Goal: Task Accomplishment & Management: Complete application form

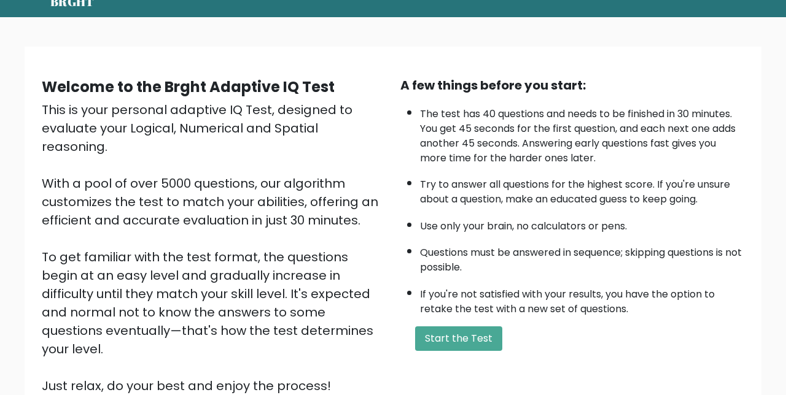
scroll to position [167, 0]
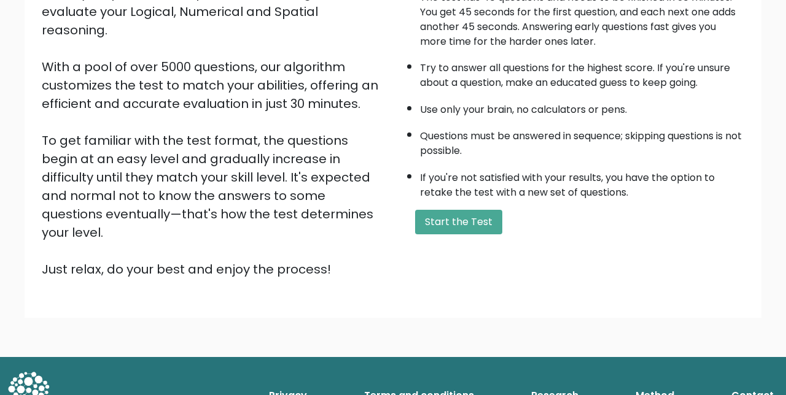
click at [473, 223] on button "Start the Test" at bounding box center [458, 222] width 87 height 25
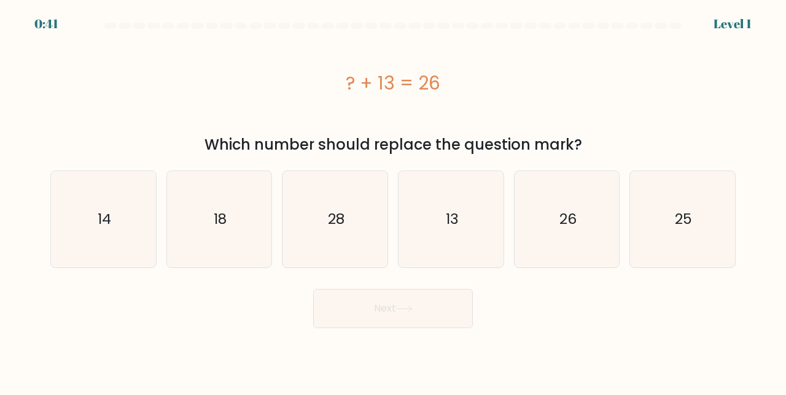
click at [473, 249] on icon "13" at bounding box center [451, 219] width 96 height 96
click at [393, 201] on input "d. 13" at bounding box center [393, 199] width 1 height 3
radio input "true"
click at [364, 309] on button "Next" at bounding box center [393, 308] width 160 height 39
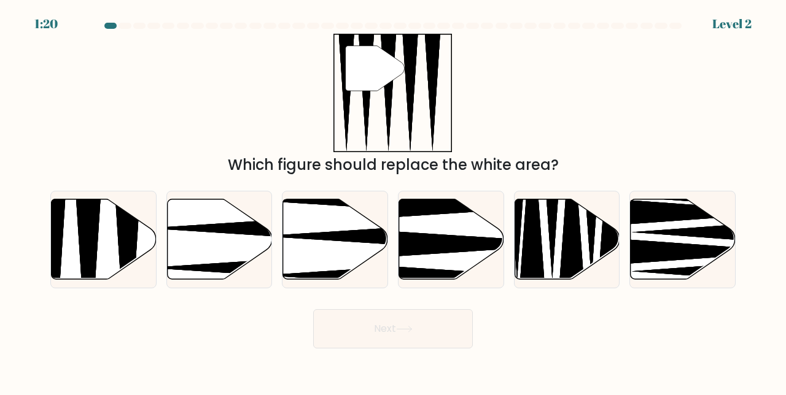
click at [114, 268] on icon at bounding box center [104, 239] width 105 height 80
click at [393, 201] on input "a." at bounding box center [393, 199] width 1 height 3
radio input "true"
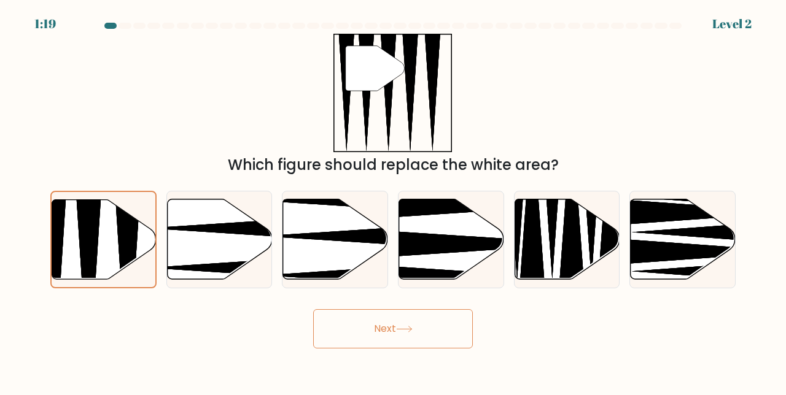
click at [328, 349] on button "Next" at bounding box center [393, 328] width 160 height 39
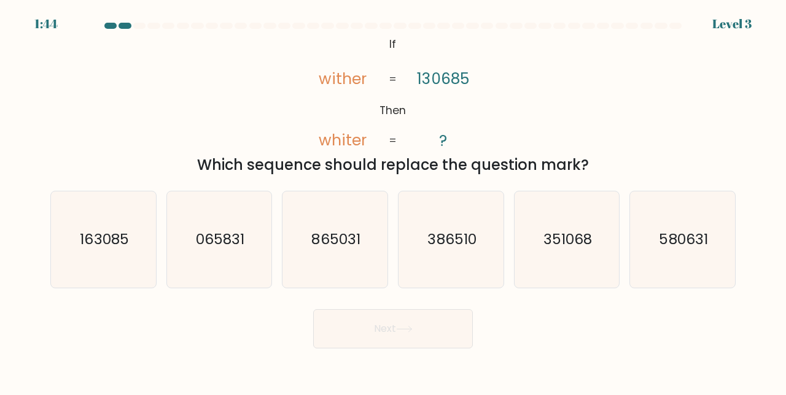
click at [135, 269] on icon "163085" at bounding box center [103, 240] width 96 height 96
click at [393, 201] on input "a. 163085" at bounding box center [393, 199] width 1 height 3
radio input "true"
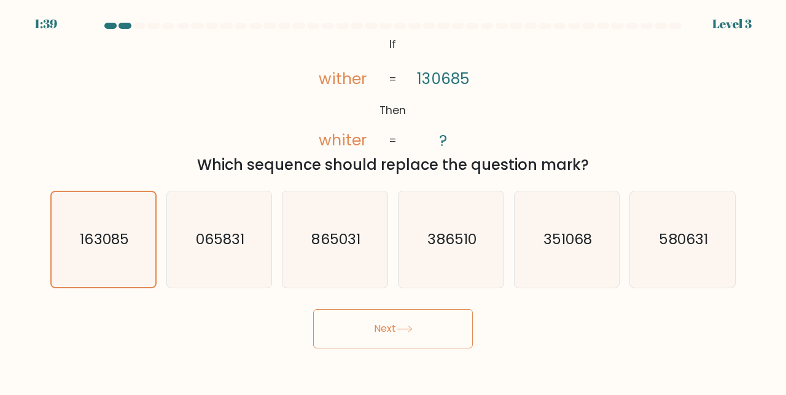
click at [421, 330] on button "Next" at bounding box center [393, 328] width 160 height 39
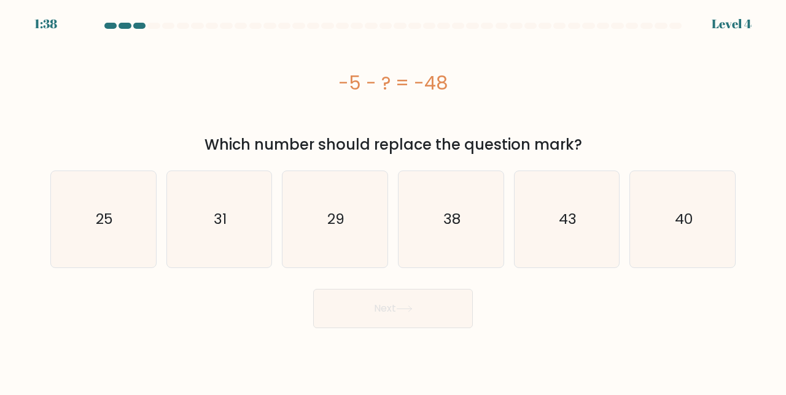
click at [424, 362] on body "1:38 Level 4 a." at bounding box center [393, 197] width 786 height 395
click at [588, 239] on icon "43" at bounding box center [567, 219] width 96 height 96
click at [393, 201] on input "e. 43" at bounding box center [393, 199] width 1 height 3
radio input "true"
click at [425, 314] on button "Next" at bounding box center [393, 308] width 160 height 39
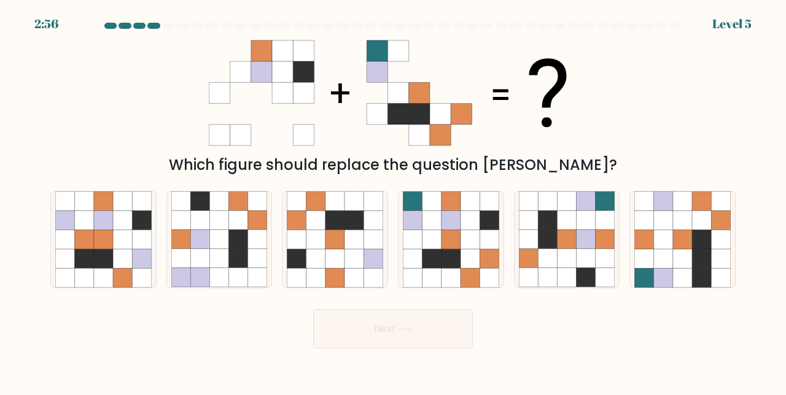
click at [436, 249] on icon at bounding box center [431, 239] width 19 height 19
click at [393, 201] on input "d." at bounding box center [393, 199] width 1 height 3
radio input "true"
click at [379, 346] on button "Next" at bounding box center [393, 328] width 160 height 39
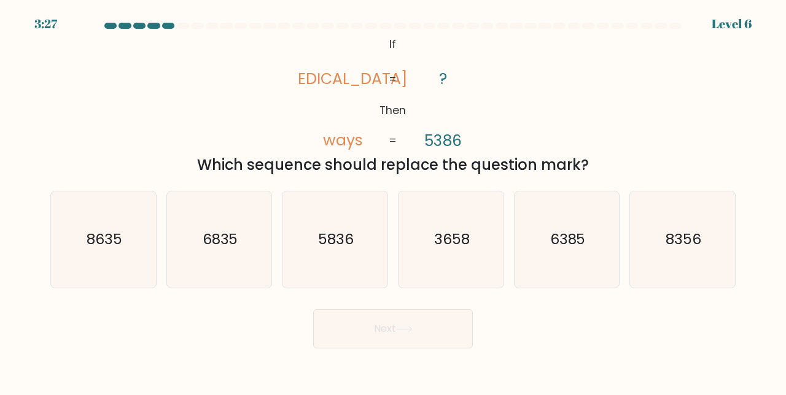
click at [719, 262] on icon "8356" at bounding box center [682, 240] width 96 height 96
click at [393, 201] on input "f. 8356" at bounding box center [393, 199] width 1 height 3
radio input "true"
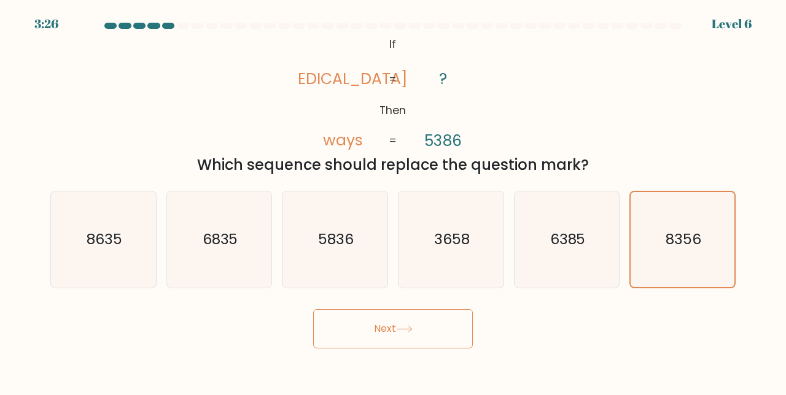
click at [448, 341] on button "Next" at bounding box center [393, 328] width 160 height 39
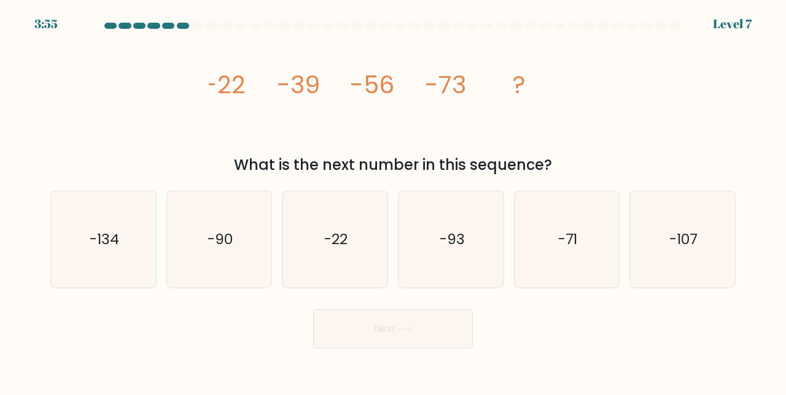
click at [206, 281] on icon "-90" at bounding box center [219, 240] width 96 height 96
click at [393, 201] on input "b. -90" at bounding box center [393, 199] width 1 height 3
radio input "true"
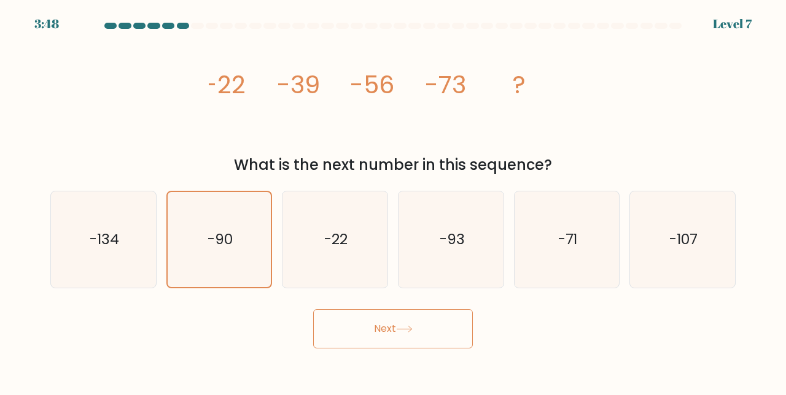
click at [435, 342] on button "Next" at bounding box center [393, 328] width 160 height 39
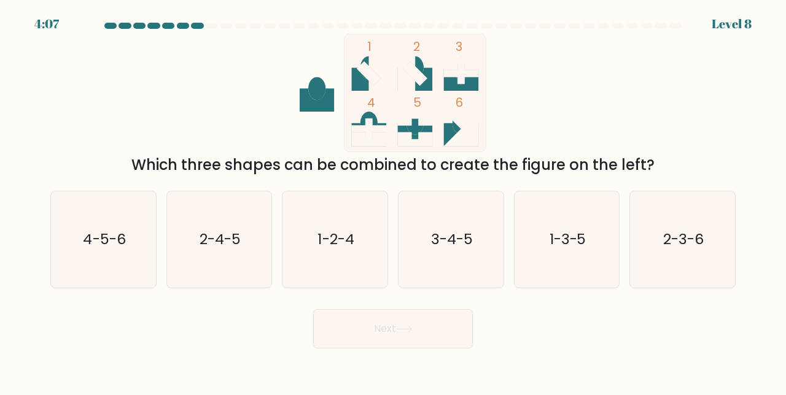
click at [448, 270] on icon "3-4-5" at bounding box center [451, 240] width 96 height 96
click at [393, 201] on input "d. 3-4-5" at bounding box center [393, 199] width 1 height 3
radio input "true"
click at [353, 349] on button "Next" at bounding box center [393, 328] width 160 height 39
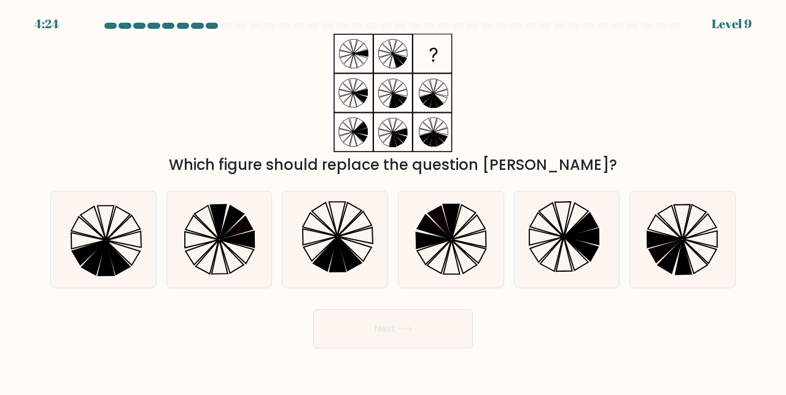
click at [702, 270] on icon at bounding box center [682, 240] width 96 height 96
click at [393, 201] on input "f." at bounding box center [393, 199] width 1 height 3
radio input "true"
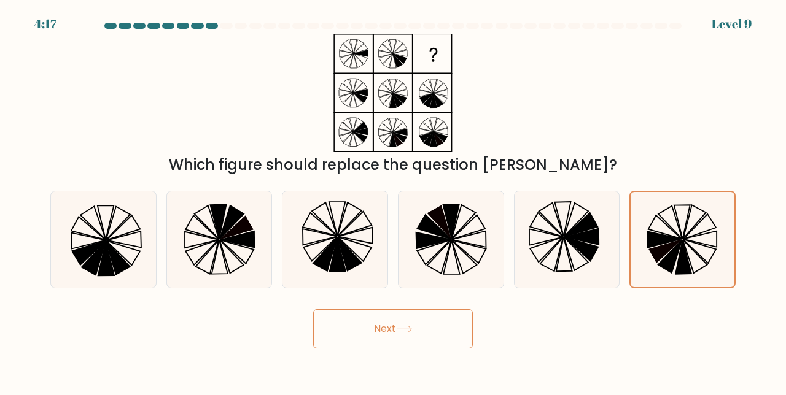
click at [339, 252] on icon at bounding box center [335, 240] width 96 height 96
click at [393, 201] on input "c." at bounding box center [393, 199] width 1 height 3
radio input "true"
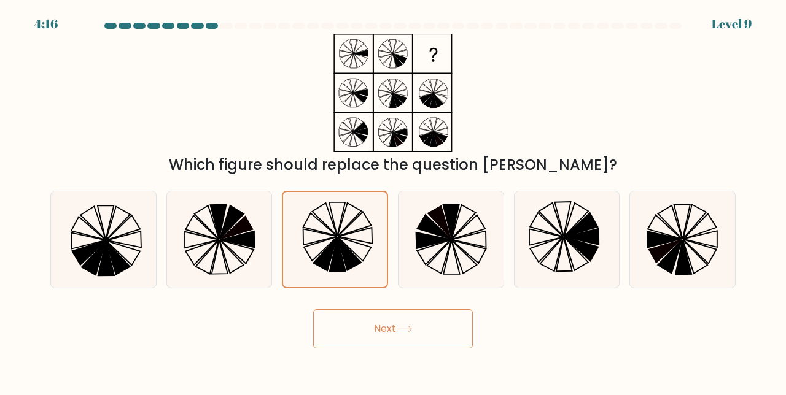
click at [352, 341] on button "Next" at bounding box center [393, 328] width 160 height 39
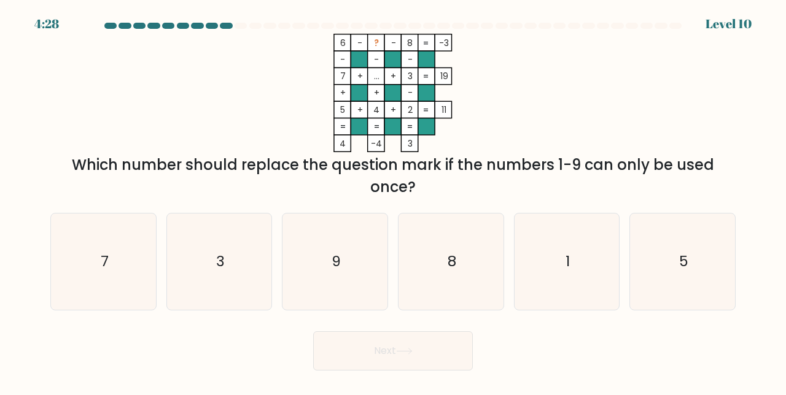
click at [586, 285] on icon "1" at bounding box center [567, 262] width 96 height 96
click at [393, 201] on input "e. 1" at bounding box center [393, 199] width 1 height 3
radio input "true"
click at [449, 360] on button "Next" at bounding box center [393, 350] width 160 height 39
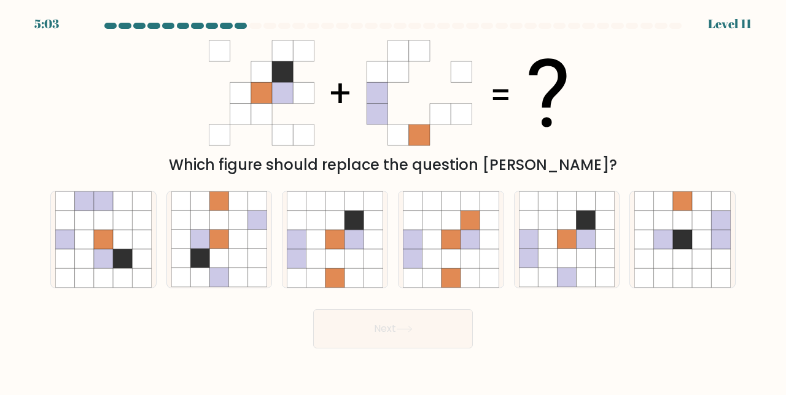
click at [377, 268] on icon at bounding box center [372, 258] width 19 height 19
click at [393, 201] on input "c." at bounding box center [393, 199] width 1 height 3
radio input "true"
click at [408, 329] on button "Next" at bounding box center [393, 328] width 160 height 39
click at [382, 349] on button "Next" at bounding box center [393, 328] width 160 height 39
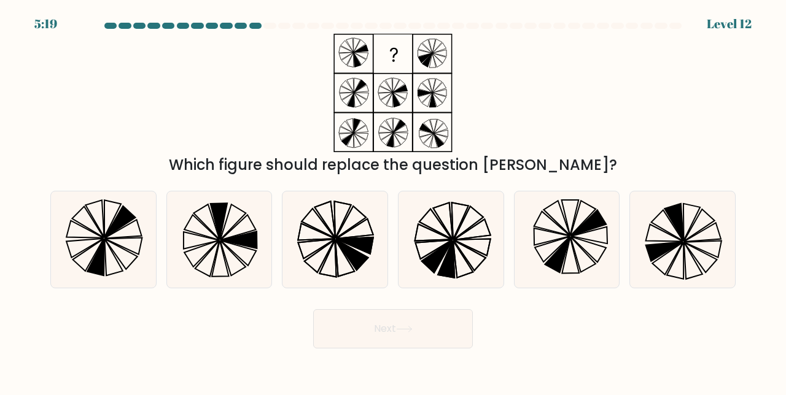
click at [333, 266] on icon at bounding box center [335, 240] width 96 height 96
click at [393, 201] on input "c." at bounding box center [393, 199] width 1 height 3
radio input "true"
click at [375, 349] on button "Next" at bounding box center [393, 328] width 160 height 39
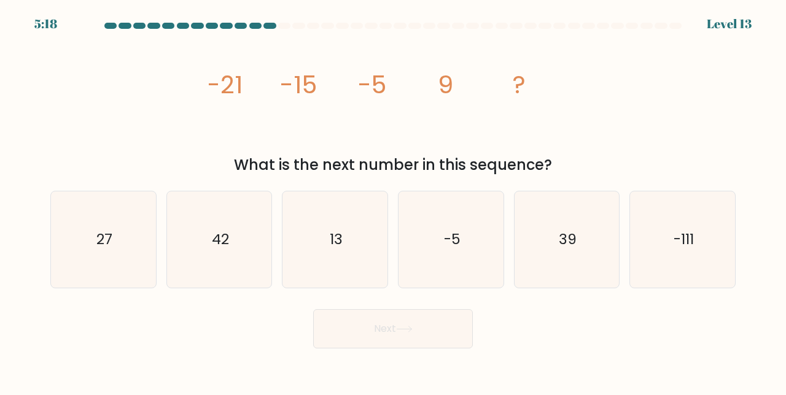
click at [93, 285] on icon "27" at bounding box center [103, 240] width 96 height 96
click at [393, 201] on input "a. 27" at bounding box center [393, 199] width 1 height 3
radio input "true"
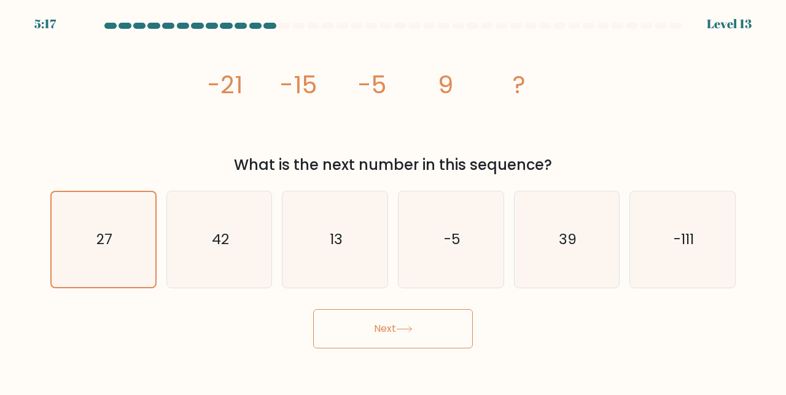
click at [412, 333] on icon at bounding box center [404, 329] width 17 height 7
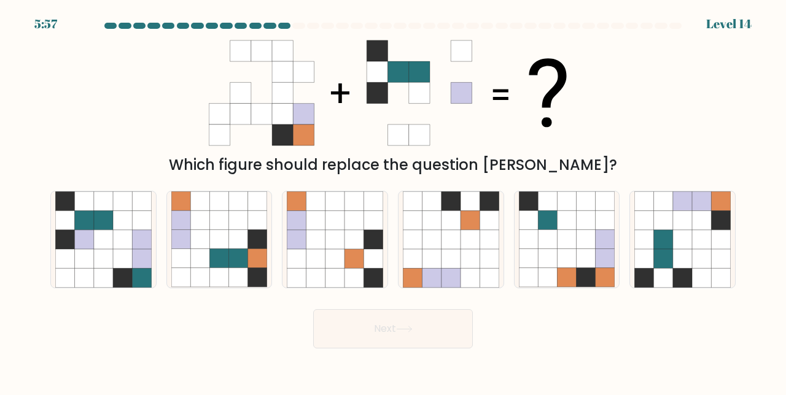
click at [96, 230] on icon at bounding box center [103, 220] width 19 height 19
click at [393, 201] on input "a." at bounding box center [393, 199] width 1 height 3
radio input "true"
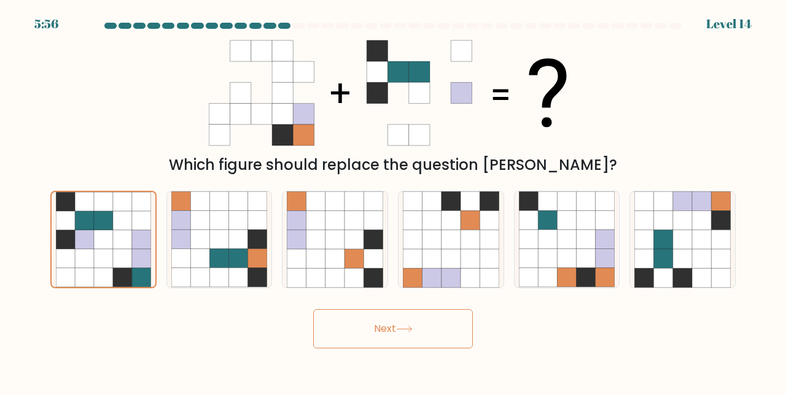
click at [398, 347] on button "Next" at bounding box center [393, 328] width 160 height 39
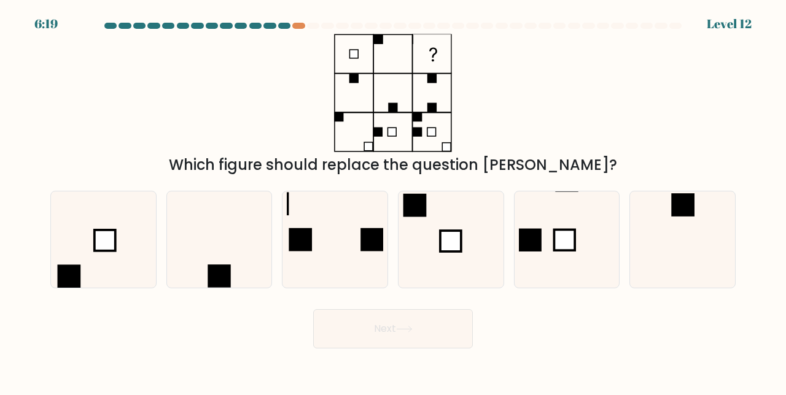
click at [473, 261] on icon at bounding box center [451, 240] width 96 height 96
click at [393, 201] on input "d." at bounding box center [393, 199] width 1 height 3
radio input "true"
click at [405, 333] on icon at bounding box center [404, 329] width 17 height 7
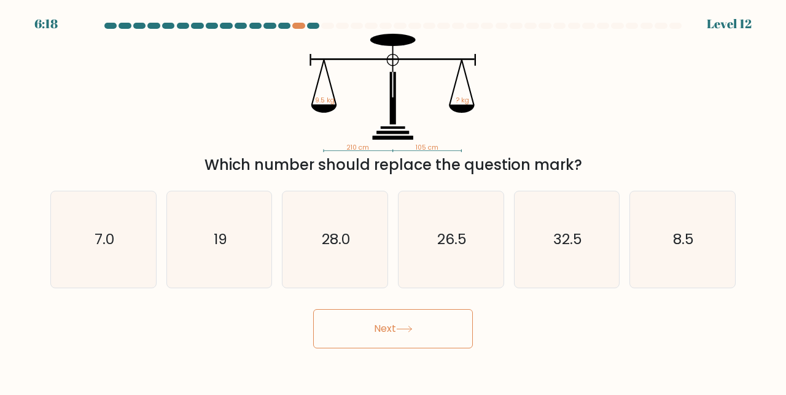
click at [393, 349] on button "Next" at bounding box center [393, 328] width 160 height 39
click at [236, 246] on icon "19" at bounding box center [219, 240] width 96 height 96
click at [393, 201] on input "b. 19" at bounding box center [393, 199] width 1 height 3
radio input "true"
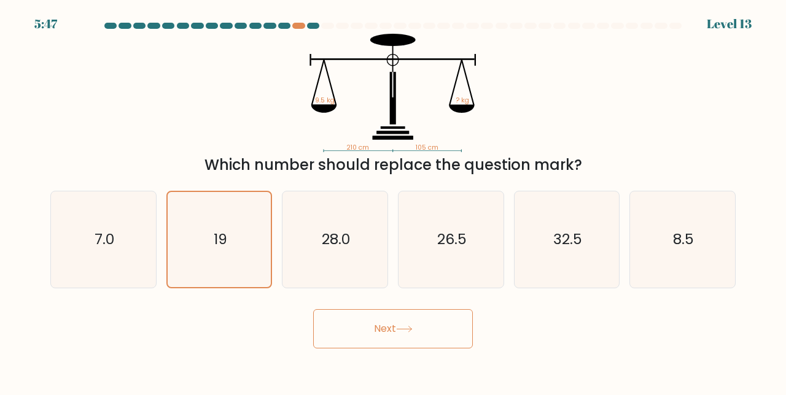
click at [428, 349] on button "Next" at bounding box center [393, 328] width 160 height 39
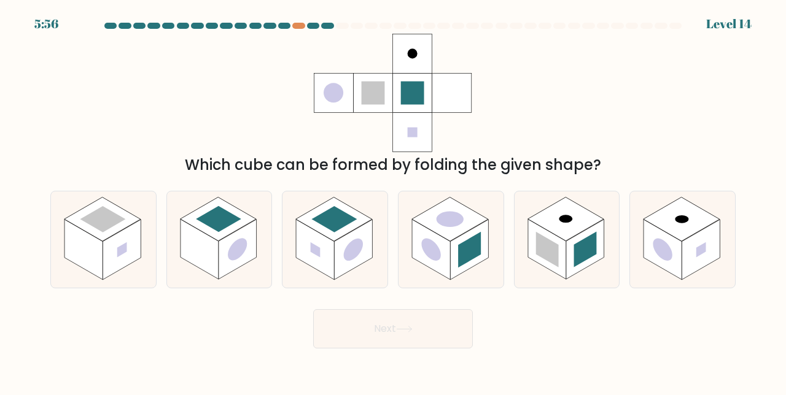
click at [582, 242] on rect at bounding box center [565, 220] width 76 height 44
click at [393, 201] on input "e." at bounding box center [393, 199] width 1 height 3
radio input "true"
click at [427, 345] on button "Next" at bounding box center [393, 328] width 160 height 39
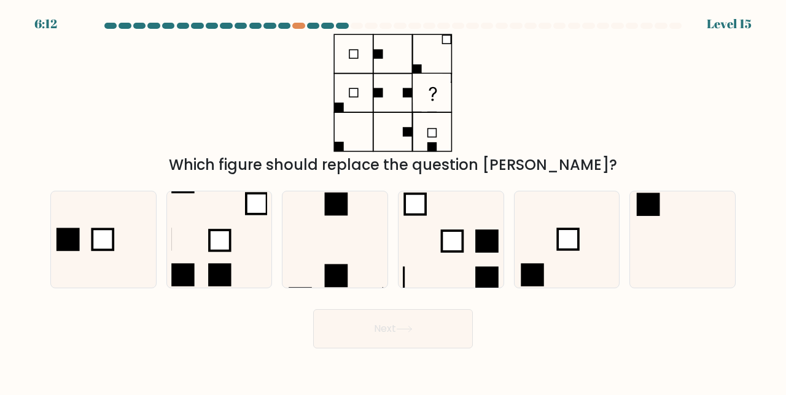
click at [255, 277] on icon at bounding box center [219, 240] width 96 height 96
click at [393, 201] on input "b." at bounding box center [393, 199] width 1 height 3
radio input "true"
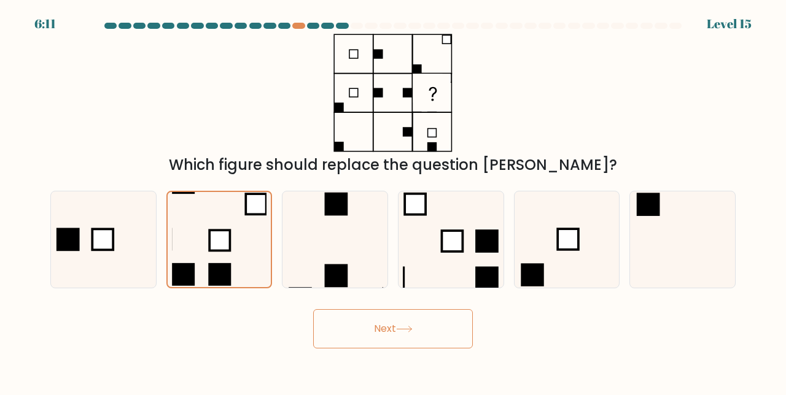
click at [389, 345] on button "Next" at bounding box center [393, 328] width 160 height 39
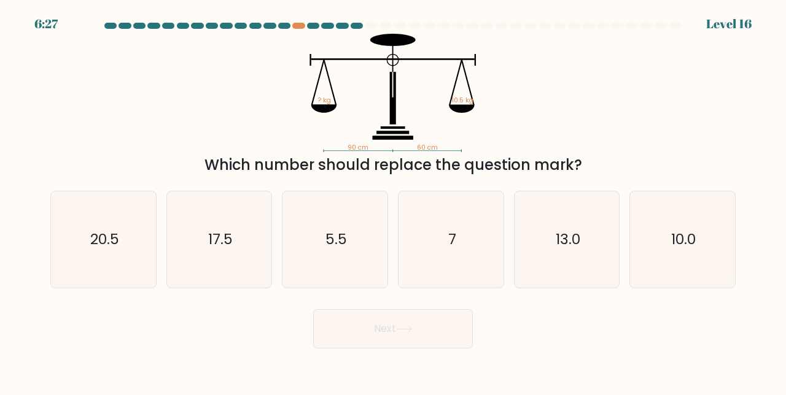
click at [467, 264] on icon "7" at bounding box center [451, 240] width 96 height 96
click at [393, 201] on input "d. 7" at bounding box center [393, 199] width 1 height 3
radio input "true"
click at [426, 335] on button "Next" at bounding box center [393, 328] width 160 height 39
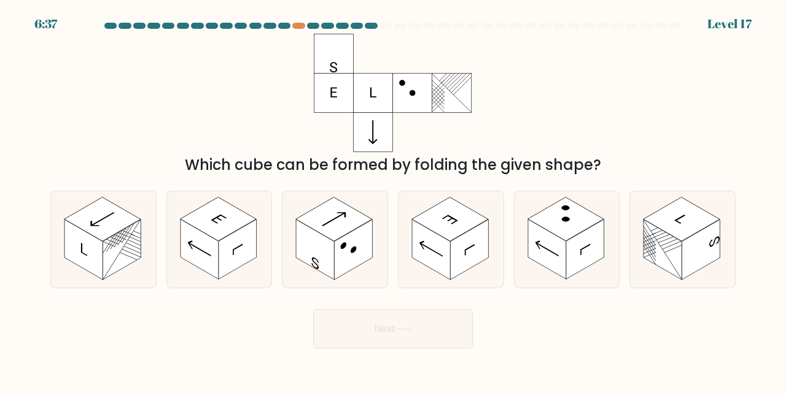
click at [482, 284] on icon at bounding box center [450, 240] width 105 height 96
click at [393, 201] on input "d." at bounding box center [393, 199] width 1 height 3
radio input "true"
click at [440, 344] on button "Next" at bounding box center [393, 328] width 160 height 39
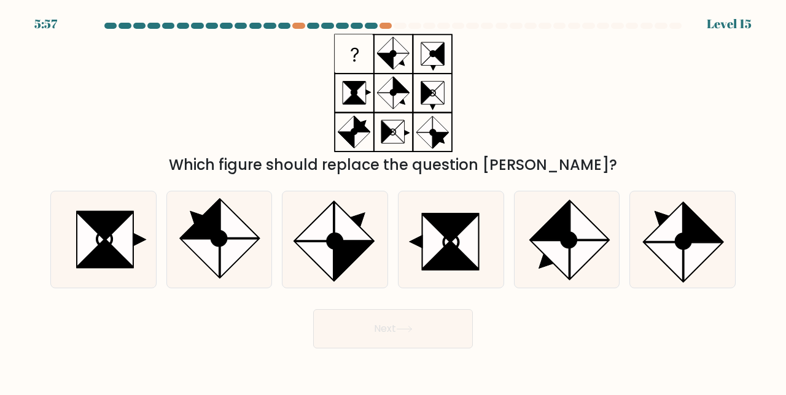
click at [131, 261] on icon at bounding box center [119, 239] width 27 height 55
click at [393, 201] on input "a." at bounding box center [393, 199] width 1 height 3
radio input "true"
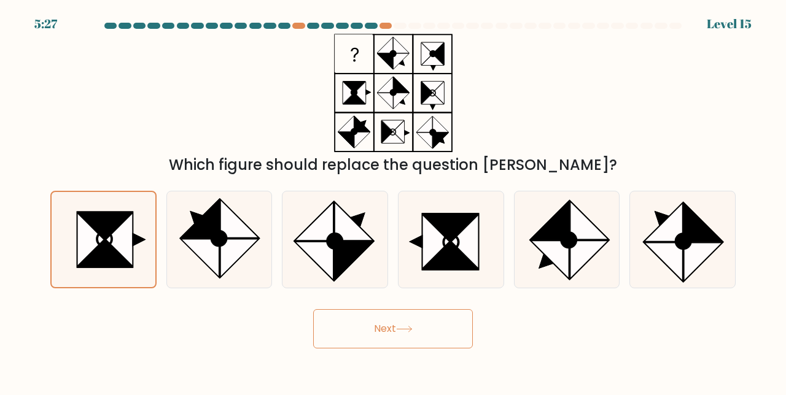
click at [87, 255] on icon at bounding box center [90, 240] width 27 height 54
click at [393, 201] on input "a." at bounding box center [393, 199] width 1 height 3
click at [454, 349] on button "Next" at bounding box center [393, 328] width 160 height 39
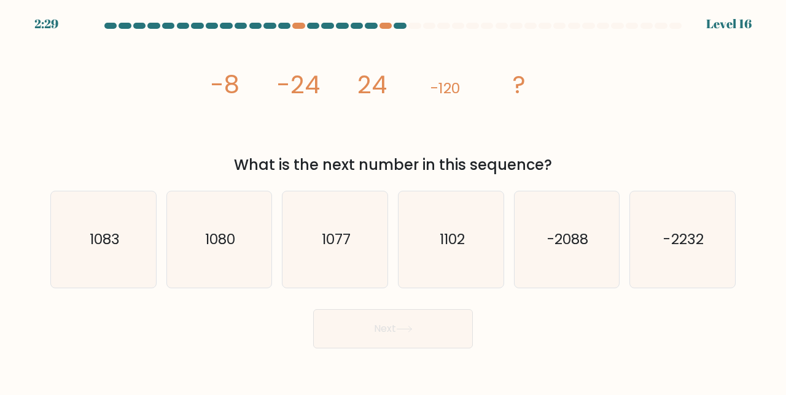
click at [460, 250] on text "1102" at bounding box center [451, 240] width 25 height 20
click at [393, 201] on input "d. 1102" at bounding box center [393, 199] width 1 height 3
radio input "true"
click at [453, 328] on button "Next" at bounding box center [393, 328] width 160 height 39
click at [438, 349] on button "Next" at bounding box center [393, 328] width 160 height 39
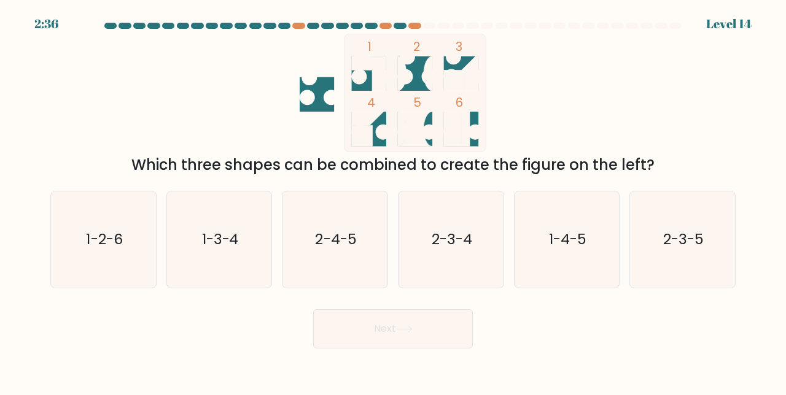
click at [209, 250] on text "1-3-4" at bounding box center [220, 240] width 37 height 20
click at [393, 201] on input "b. 1-3-4" at bounding box center [393, 199] width 1 height 3
radio input "true"
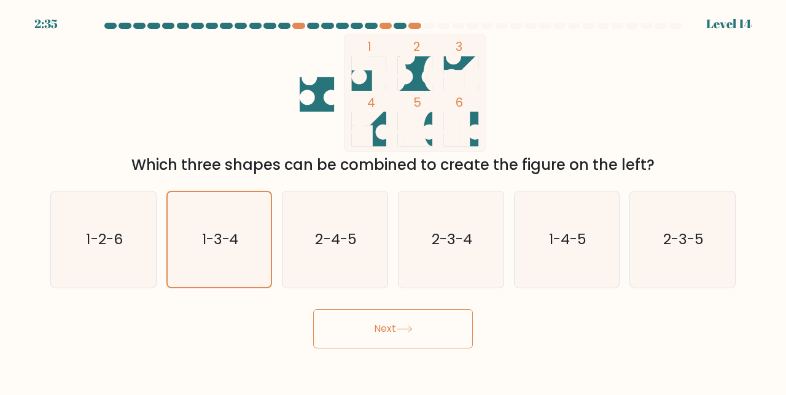
click at [397, 339] on button "Next" at bounding box center [393, 328] width 160 height 39
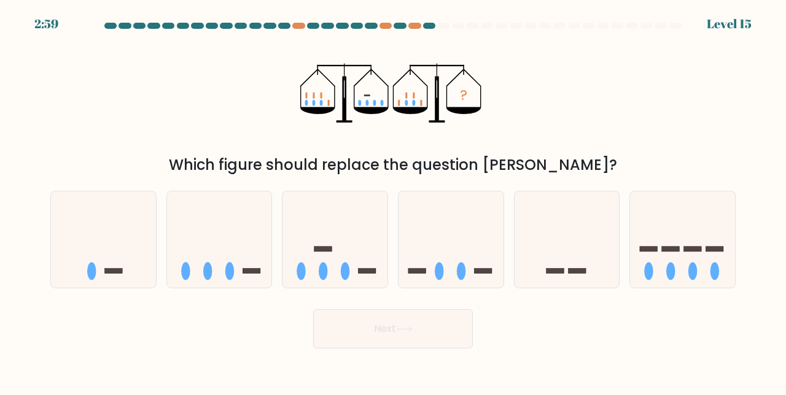
click at [230, 257] on icon at bounding box center [219, 239] width 105 height 87
click at [393, 201] on input "b." at bounding box center [393, 199] width 1 height 3
radio input "true"
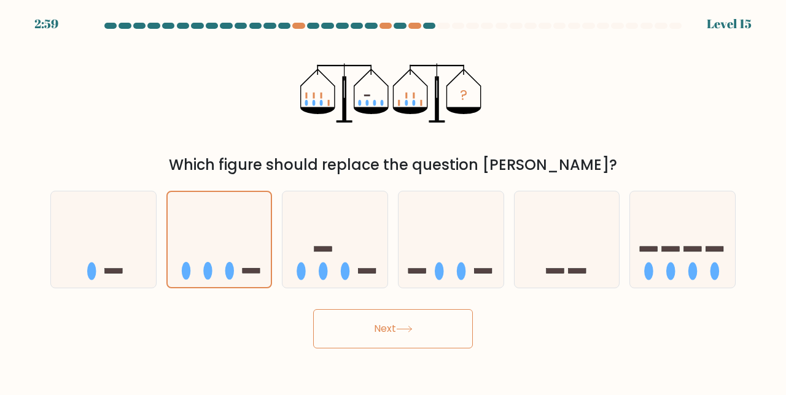
click at [369, 346] on button "Next" at bounding box center [393, 328] width 160 height 39
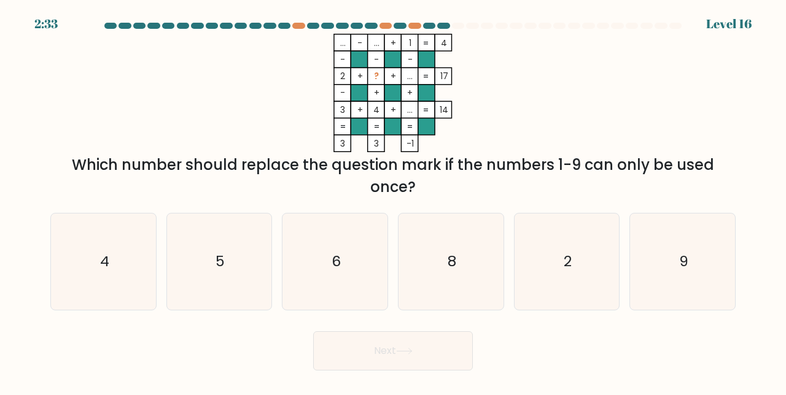
click at [349, 262] on icon "6" at bounding box center [335, 262] width 96 height 96
click at [393, 201] on input "c. 6" at bounding box center [393, 199] width 1 height 3
radio input "true"
click at [362, 363] on button "Next" at bounding box center [393, 350] width 160 height 39
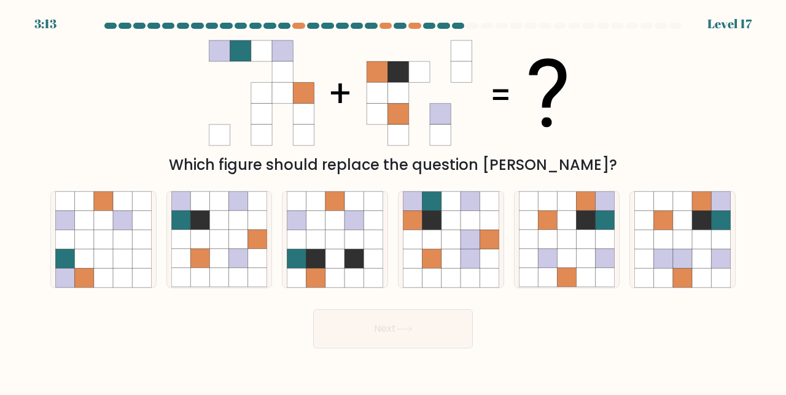
click at [476, 249] on icon at bounding box center [469, 239] width 19 height 19
click at [393, 201] on input "d." at bounding box center [393, 199] width 1 height 3
radio input "true"
click at [452, 349] on button "Next" at bounding box center [393, 328] width 160 height 39
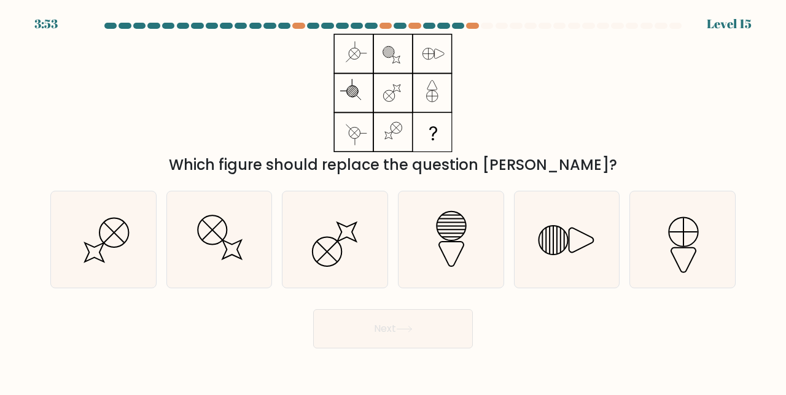
click at [470, 23] on div at bounding box center [472, 26] width 12 height 6
click at [706, 263] on icon at bounding box center [682, 240] width 96 height 96
click at [393, 201] on input "f." at bounding box center [393, 199] width 1 height 3
radio input "true"
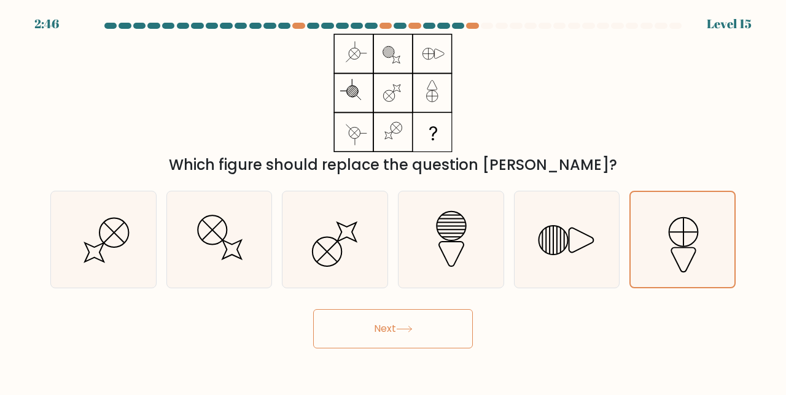
click at [446, 343] on button "Next" at bounding box center [393, 328] width 160 height 39
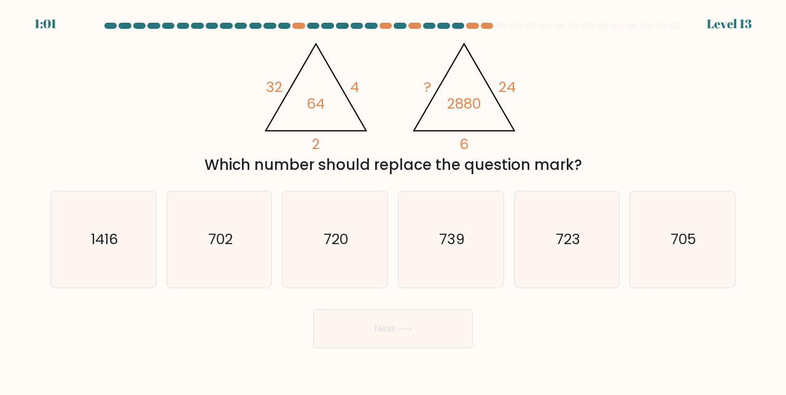
click at [387, 340] on button "Next" at bounding box center [393, 328] width 160 height 39
click at [345, 269] on icon "720" at bounding box center [335, 240] width 96 height 96
click at [393, 201] on input "c. 720" at bounding box center [393, 199] width 1 height 3
radio input "true"
click at [405, 349] on button "Next" at bounding box center [393, 328] width 160 height 39
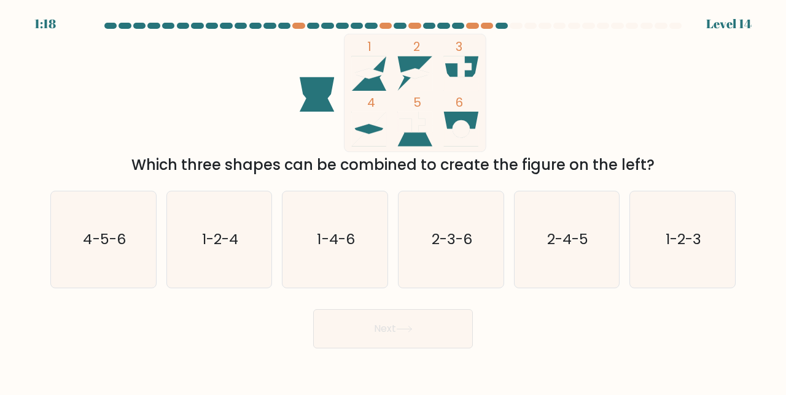
click at [245, 287] on icon "1-2-4" at bounding box center [219, 240] width 96 height 96
click at [393, 201] on input "b. 1-2-4" at bounding box center [393, 199] width 1 height 3
radio input "true"
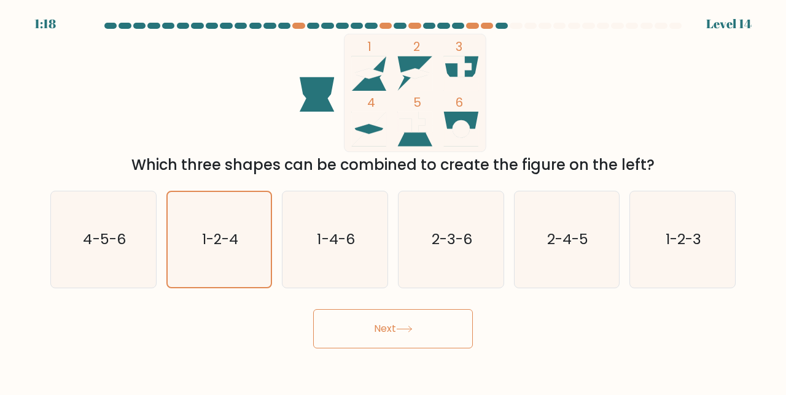
click at [364, 338] on button "Next" at bounding box center [393, 328] width 160 height 39
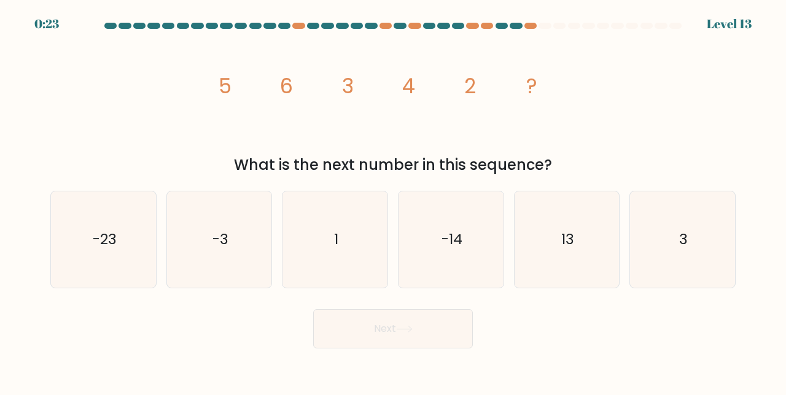
click at [707, 275] on icon "3" at bounding box center [682, 240] width 96 height 96
click at [393, 201] on input "f. 3" at bounding box center [393, 199] width 1 height 3
radio input "true"
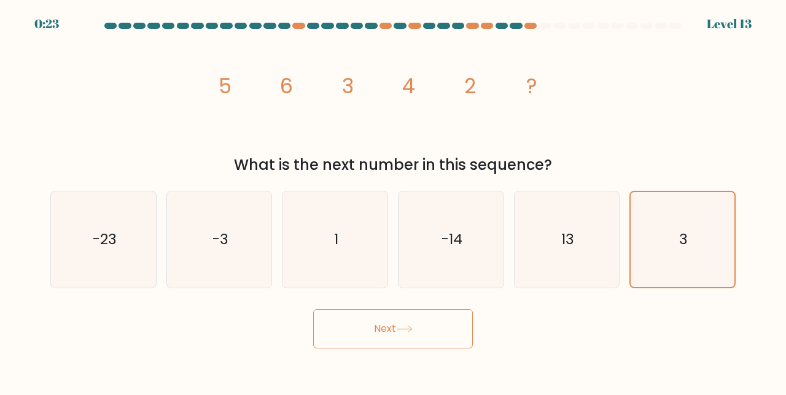
click at [424, 339] on button "Next" at bounding box center [393, 328] width 160 height 39
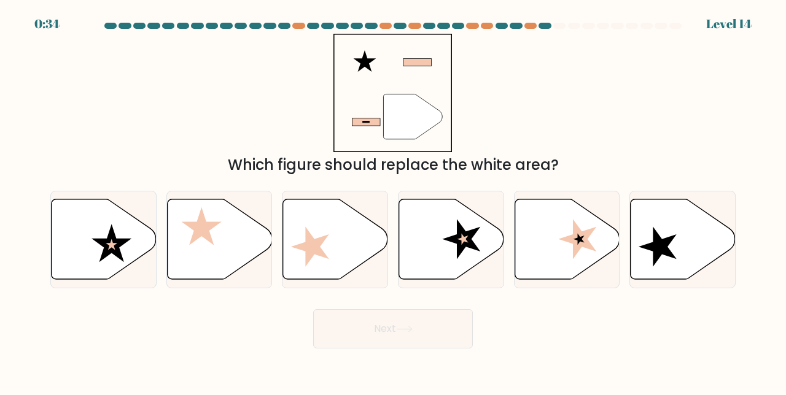
click at [468, 269] on icon at bounding box center [451, 239] width 105 height 80
click at [393, 201] on input "d." at bounding box center [393, 199] width 1 height 3
radio input "true"
click at [106, 262] on icon at bounding box center [111, 243] width 40 height 38
click at [393, 201] on input "a." at bounding box center [393, 199] width 1 height 3
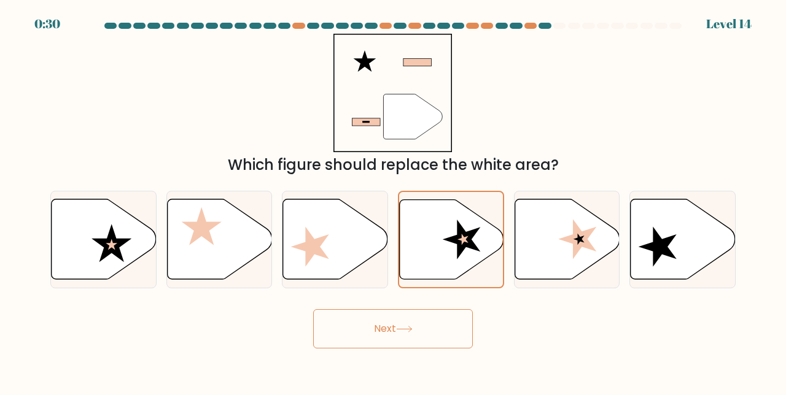
radio input "true"
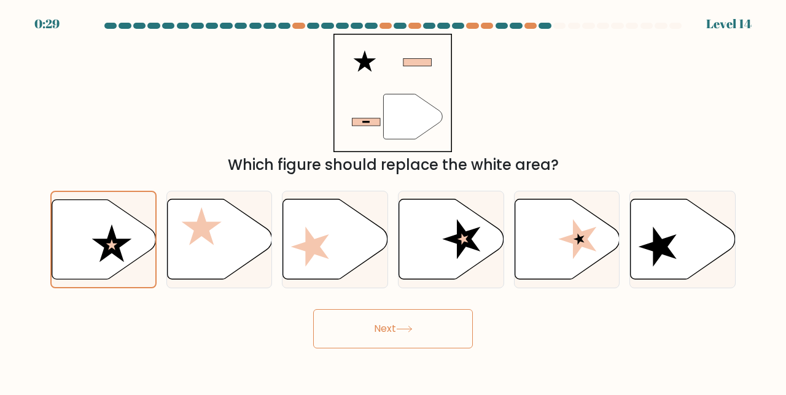
click at [366, 349] on button "Next" at bounding box center [393, 328] width 160 height 39
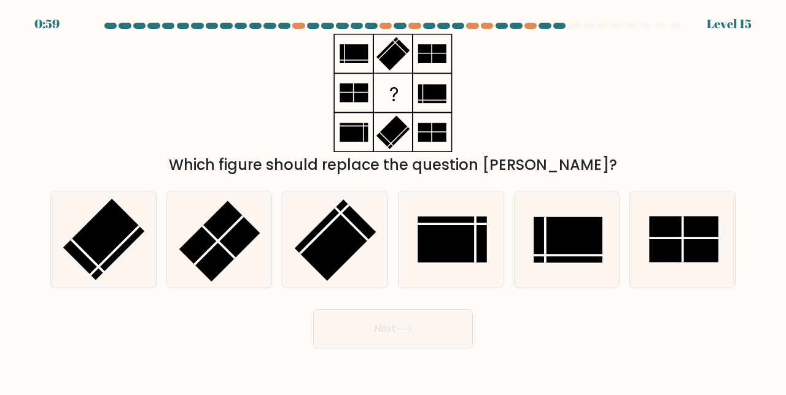
click at [341, 269] on rect at bounding box center [335, 240] width 81 height 81
click at [393, 201] on input "c." at bounding box center [393, 199] width 1 height 3
radio input "true"
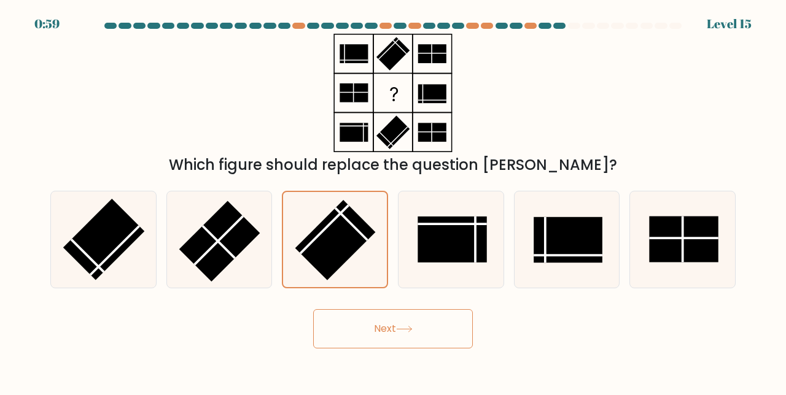
click at [373, 349] on button "Next" at bounding box center [393, 328] width 160 height 39
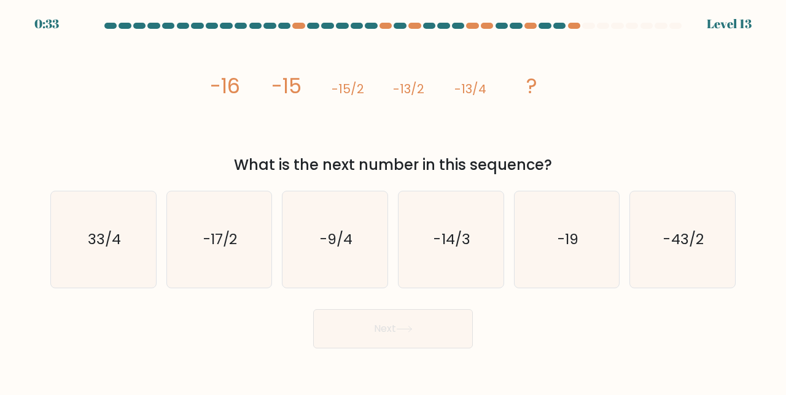
click at [360, 261] on icon "-9/4" at bounding box center [335, 240] width 96 height 96
click at [393, 201] on input "c. -9/4" at bounding box center [393, 199] width 1 height 3
radio input "true"
click at [374, 344] on button "Next" at bounding box center [393, 328] width 160 height 39
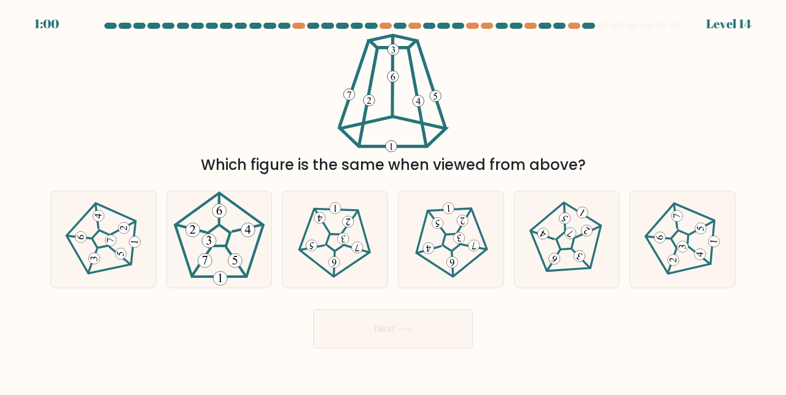
click at [718, 248] on 778 at bounding box center [714, 242] width 12 height 12
click at [393, 201] on input "f." at bounding box center [393, 199] width 1 height 3
radio input "true"
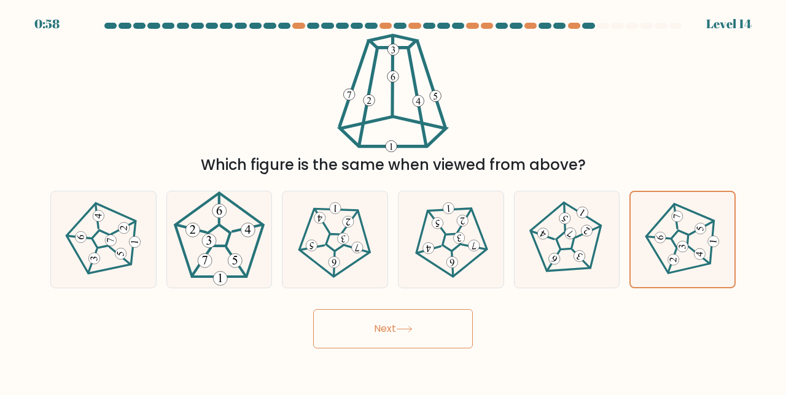
click at [454, 346] on button "Next" at bounding box center [393, 328] width 160 height 39
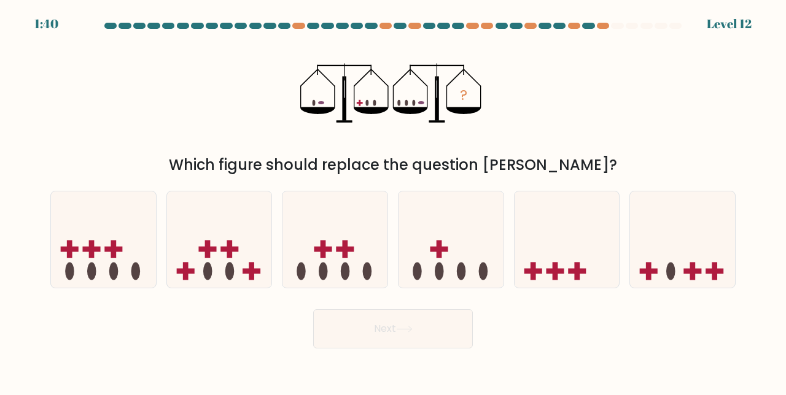
click at [602, 26] on div at bounding box center [603, 26] width 12 height 6
click at [603, 24] on div at bounding box center [603, 26] width 12 height 6
click at [605, 26] on div at bounding box center [603, 26] width 12 height 6
click at [606, 26] on div at bounding box center [603, 26] width 12 height 6
click at [443, 251] on icon at bounding box center [450, 239] width 105 height 87
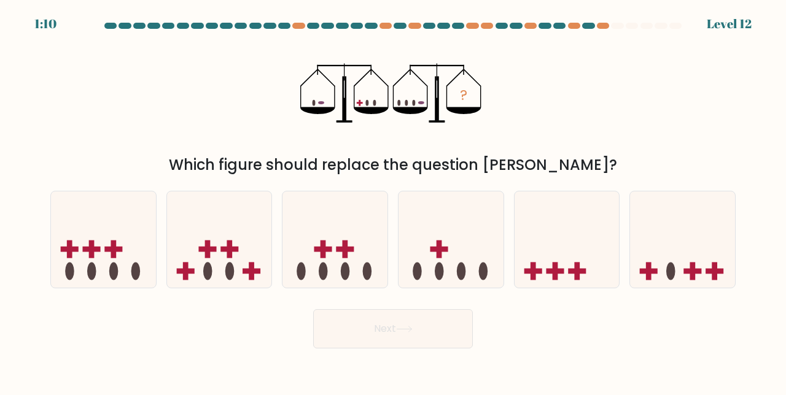
click at [393, 201] on input "d." at bounding box center [393, 199] width 1 height 3
radio input "true"
click at [404, 349] on button "Next" at bounding box center [393, 328] width 160 height 39
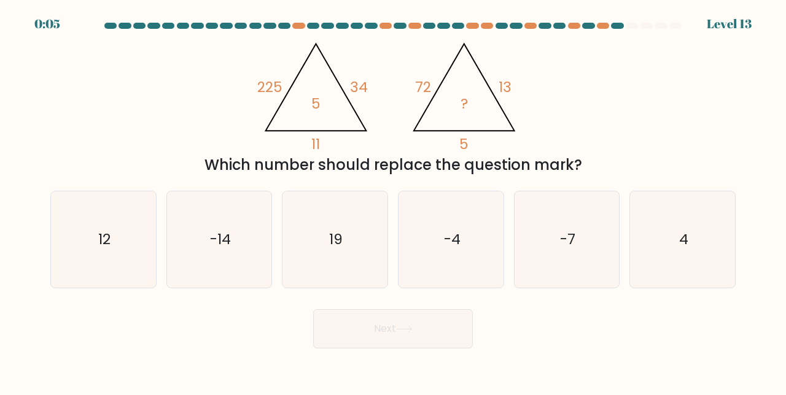
click at [234, 280] on icon "-14" at bounding box center [219, 240] width 96 height 96
click at [393, 201] on input "b. -14" at bounding box center [393, 199] width 1 height 3
radio input "true"
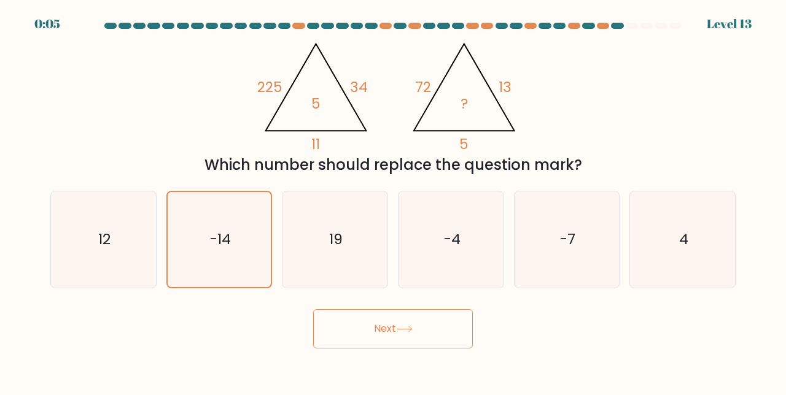
click at [351, 349] on button "Next" at bounding box center [393, 328] width 160 height 39
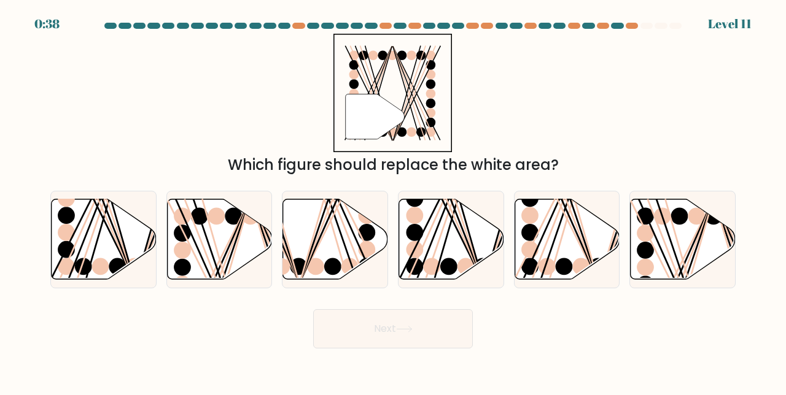
click at [99, 260] on icon at bounding box center [104, 239] width 105 height 80
click at [393, 201] on input "a." at bounding box center [393, 199] width 1 height 3
radio input "true"
click at [328, 343] on button "Next" at bounding box center [393, 328] width 160 height 39
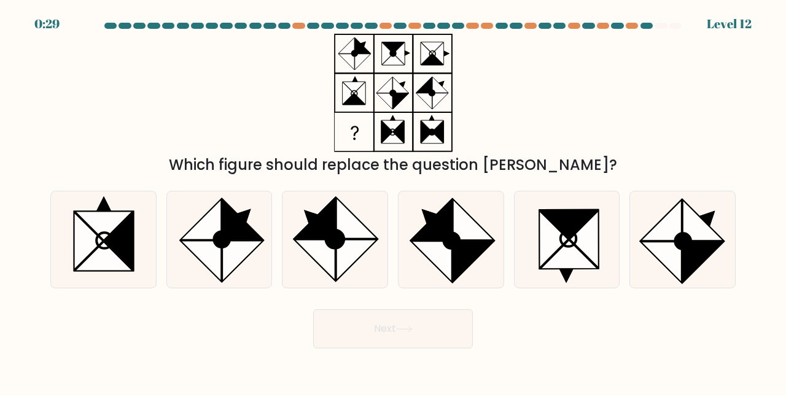
click at [462, 268] on icon at bounding box center [473, 261] width 41 height 41
click at [393, 201] on input "d." at bounding box center [393, 199] width 1 height 3
radio input "true"
click at [350, 349] on button "Next" at bounding box center [393, 328] width 160 height 39
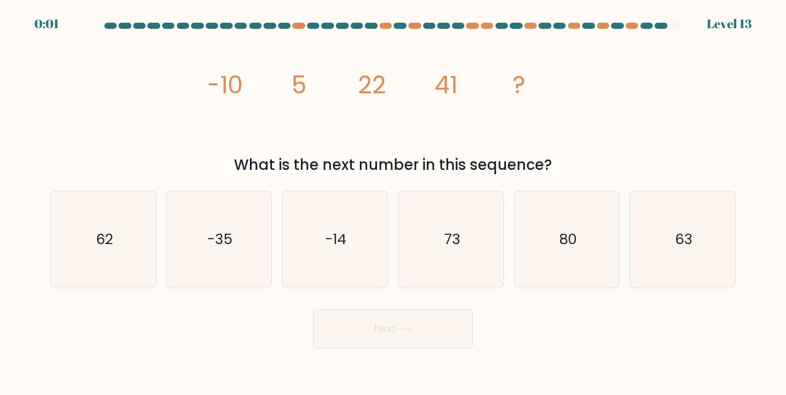
click at [443, 281] on icon "73" at bounding box center [451, 240] width 96 height 96
click at [393, 201] on input "d. 73" at bounding box center [393, 199] width 1 height 3
radio input "true"
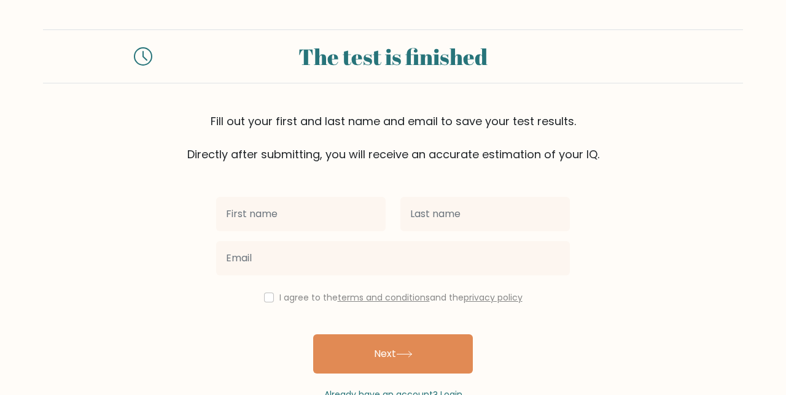
click at [360, 214] on input "text" at bounding box center [300, 214] width 169 height 34
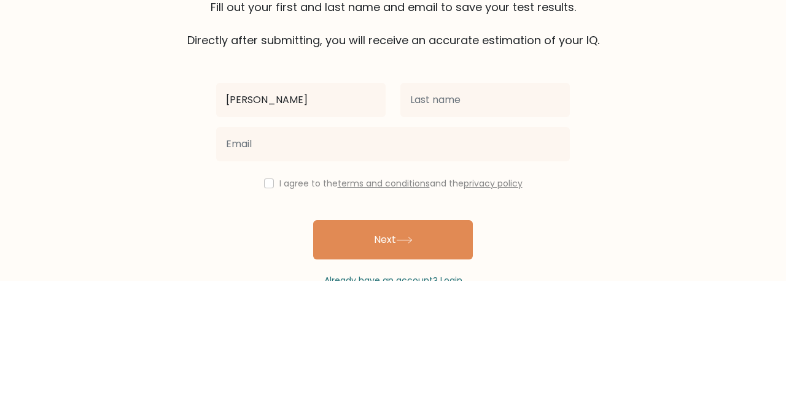
type input "[PERSON_NAME]"
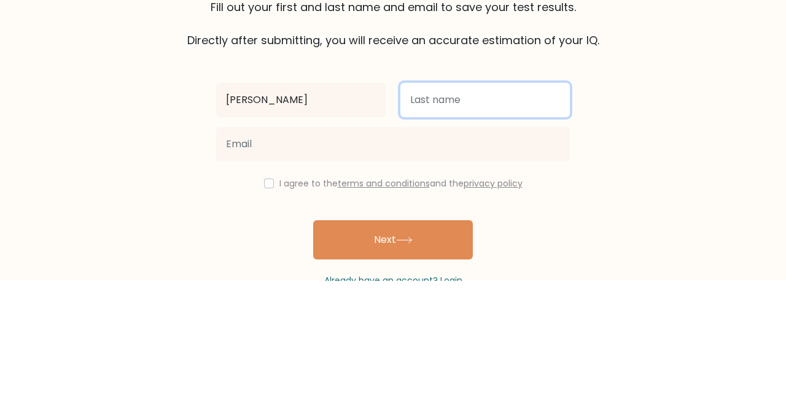
click at [539, 219] on input "text" at bounding box center [484, 214] width 169 height 34
type input "Mal"
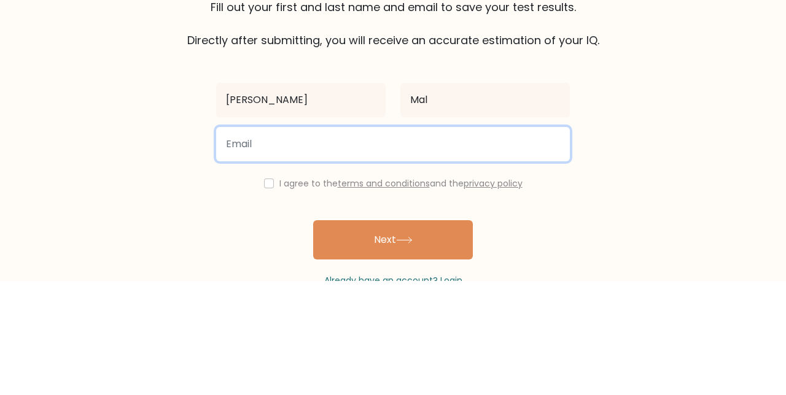
click at [467, 253] on input "email" at bounding box center [393, 258] width 354 height 34
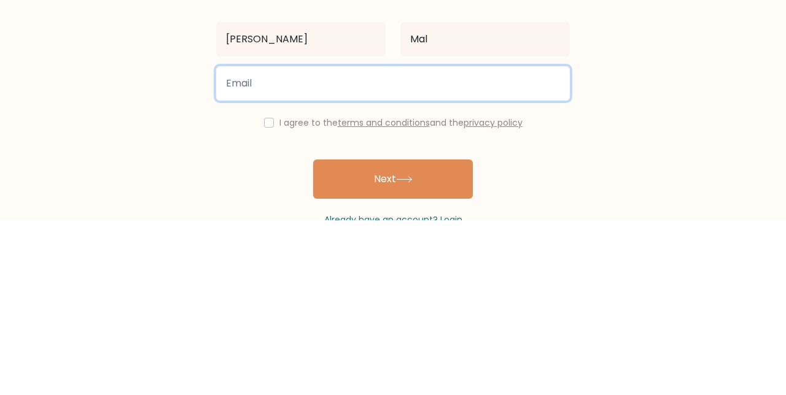
scroll to position [59, 0]
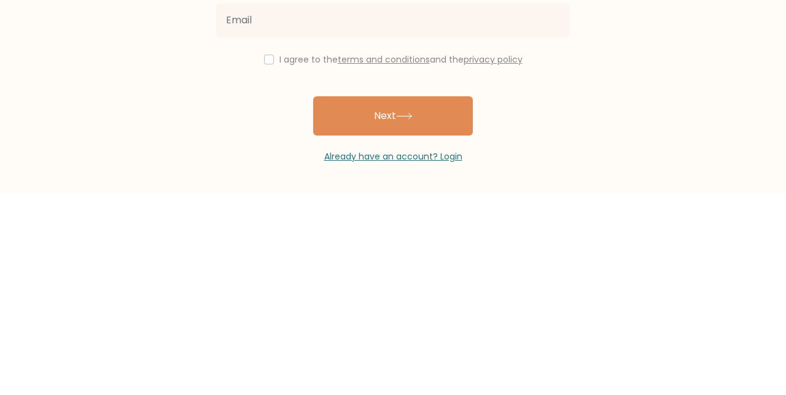
click at [625, 330] on form "The test is finished Fill out your first and last name and email to save your t…" at bounding box center [393, 180] width 786 height 372
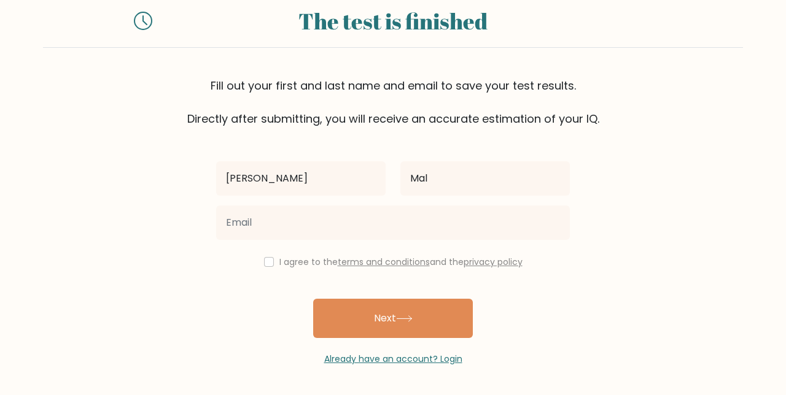
click at [250, 250] on div "Rajdeep Mal I agree to the terms and conditions and the privacy policy Next Alr…" at bounding box center [393, 246] width 368 height 239
click at [268, 257] on input "checkbox" at bounding box center [269, 262] width 10 height 10
checkbox input "true"
click at [409, 300] on button "Next" at bounding box center [393, 318] width 160 height 39
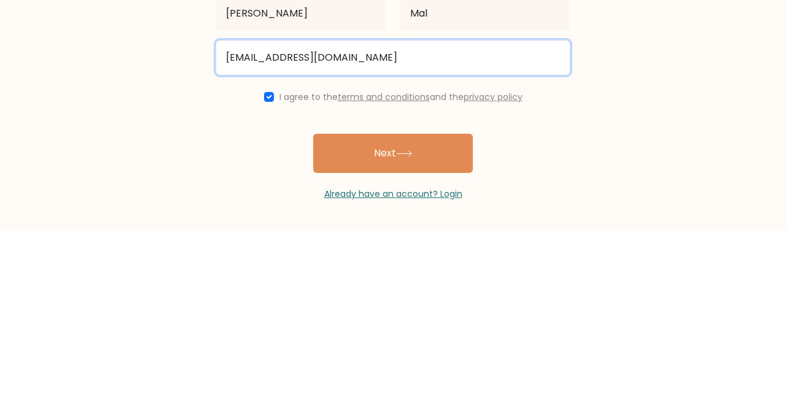
type input "rajdeepmal555@gmail.com"
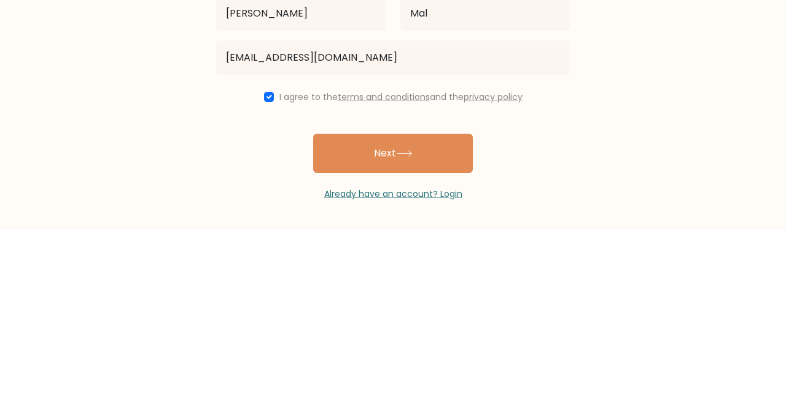
click at [435, 314] on button "Next" at bounding box center [393, 318] width 160 height 39
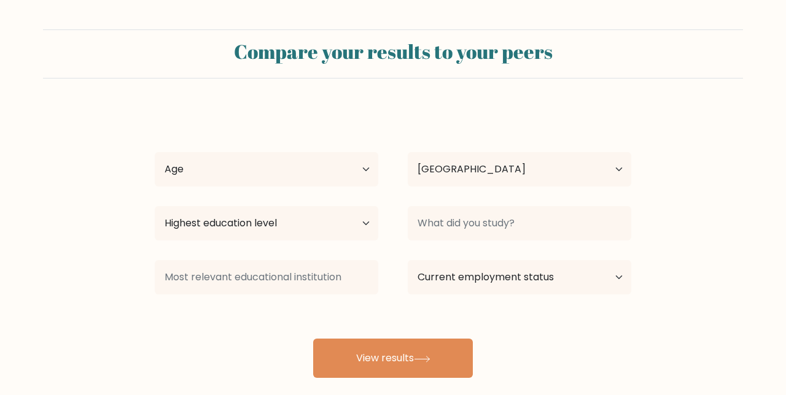
select select "IN"
click at [350, 171] on select "Age Under [DEMOGRAPHIC_DATA] [DEMOGRAPHIC_DATA] [DEMOGRAPHIC_DATA] [DEMOGRAPHIC…" at bounding box center [266, 169] width 223 height 34
select select "min_18"
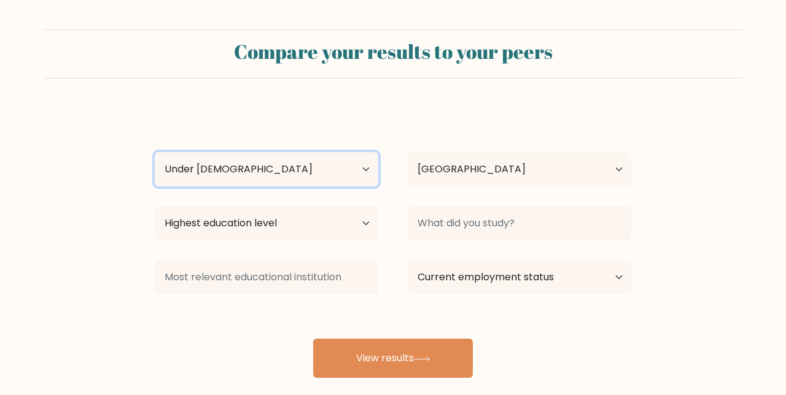
click at [155, 152] on select "Age Under [DEMOGRAPHIC_DATA] [DEMOGRAPHIC_DATA] [DEMOGRAPHIC_DATA] [DEMOGRAPHIC…" at bounding box center [266, 169] width 223 height 34
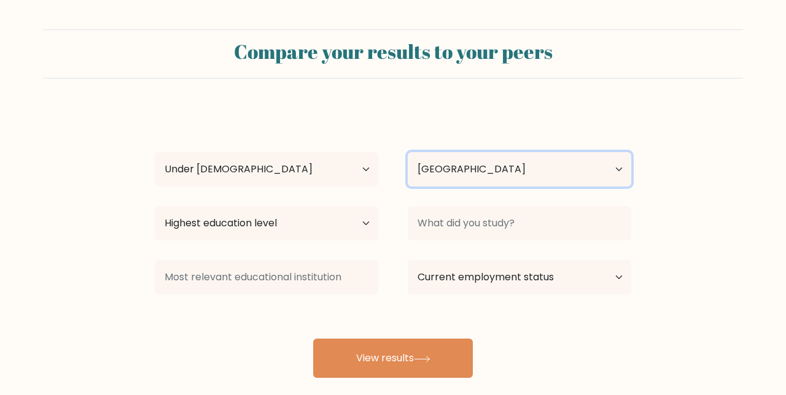
click at [609, 184] on select "Country Afghanistan Albania Algeria American Samoa Andorra Angola Anguilla Anta…" at bounding box center [519, 169] width 223 height 34
click at [716, 165] on form "Compare your results to your peers Rajdeep Mal Age Under 18 years old 18-24 yea…" at bounding box center [393, 203] width 786 height 349
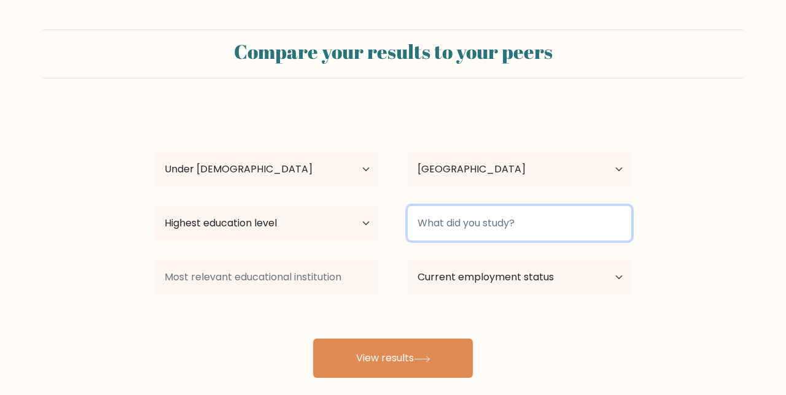
click at [605, 230] on input at bounding box center [519, 223] width 223 height 34
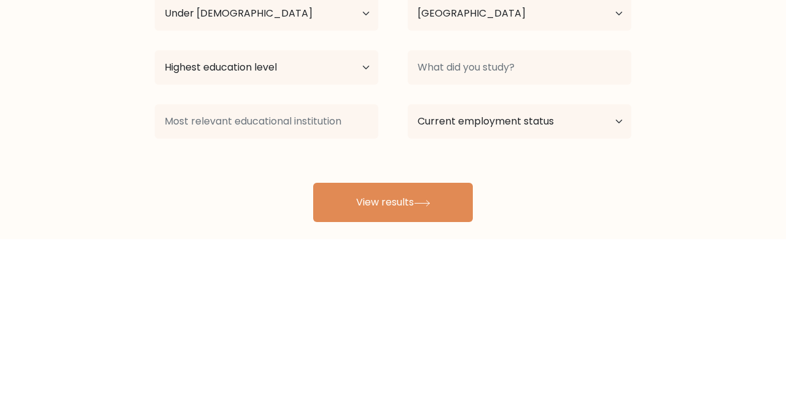
click at [672, 260] on form "Compare your results to your peers Rajdeep Mal Age Under 18 years old 18-24 yea…" at bounding box center [393, 203] width 786 height 349
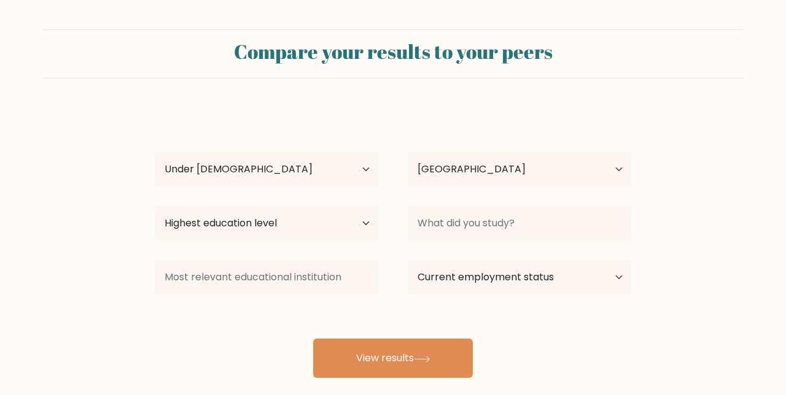
click at [467, 366] on button "View results" at bounding box center [393, 358] width 160 height 39
click at [362, 233] on select "Highest education level No schooling Primary Lower Secondary Upper Secondary Oc…" at bounding box center [266, 223] width 223 height 34
click at [241, 336] on div "Rajdeep Mal Age Under 18 years old 18-24 years old 25-34 years old 35-44 years …" at bounding box center [392, 243] width 491 height 270
click at [343, 230] on select "Highest education level No schooling Primary Lower Secondary Upper Secondary Oc…" at bounding box center [266, 223] width 223 height 34
select select "upper_secondary"
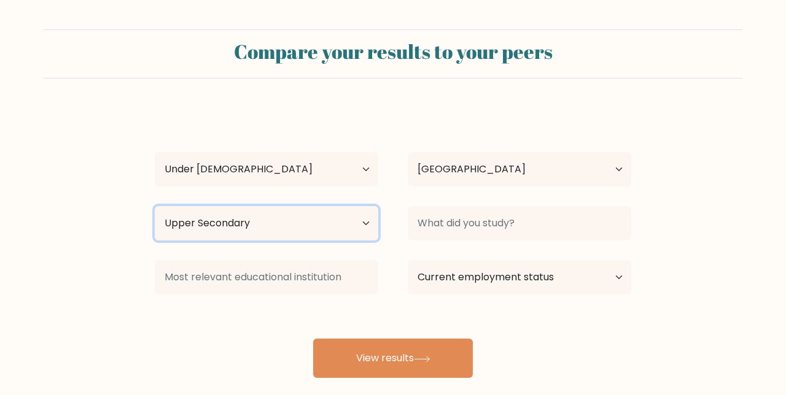
click at [155, 206] on select "Highest education level No schooling Primary Lower Secondary Upper Secondary Oc…" at bounding box center [266, 223] width 223 height 34
click at [374, 361] on button "View results" at bounding box center [393, 358] width 160 height 39
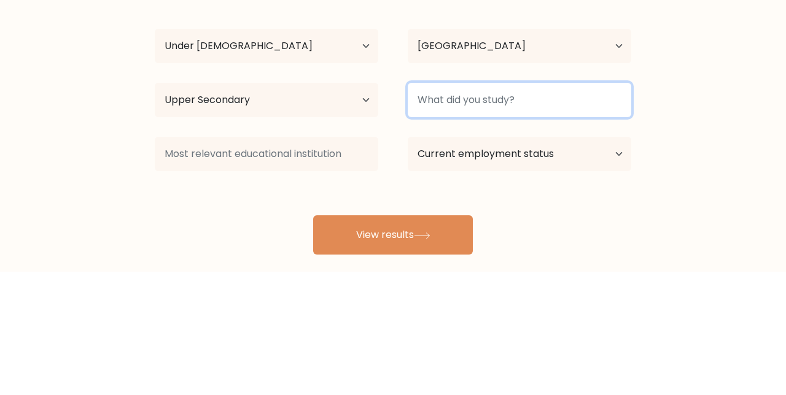
click at [615, 237] on input at bounding box center [519, 223] width 223 height 34
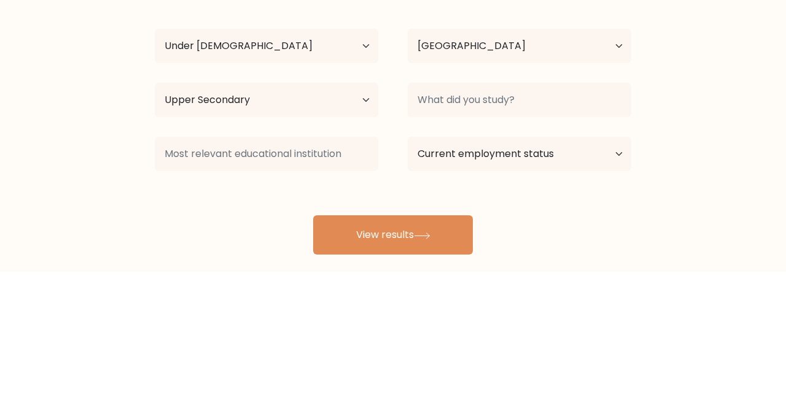
click at [695, 258] on form "Compare your results to your peers Rajdeep Mal Age Under 18 years old 18-24 yea…" at bounding box center [393, 203] width 786 height 349
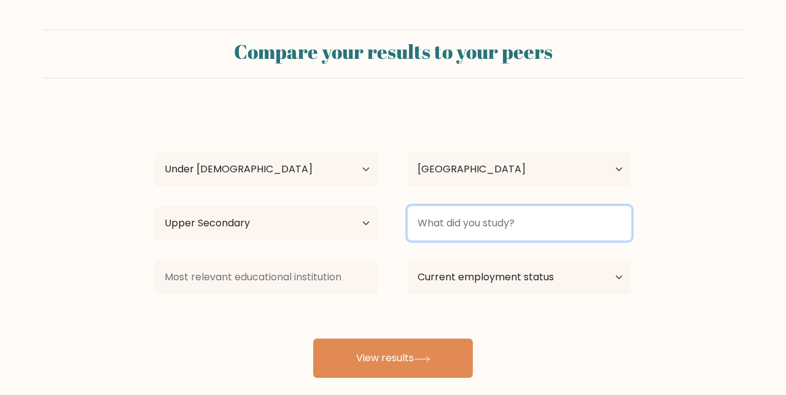
click at [577, 218] on input at bounding box center [519, 223] width 223 height 34
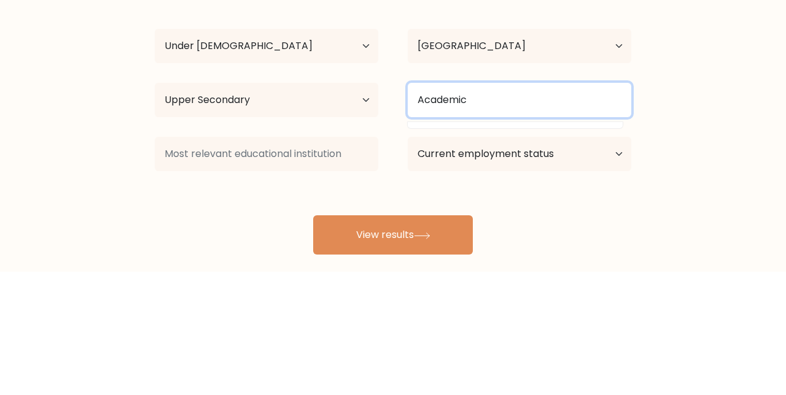
type input "Academic"
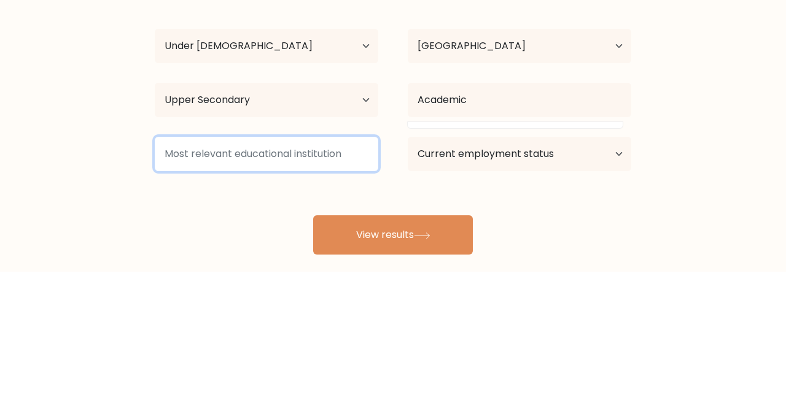
click at [344, 281] on input at bounding box center [266, 277] width 223 height 34
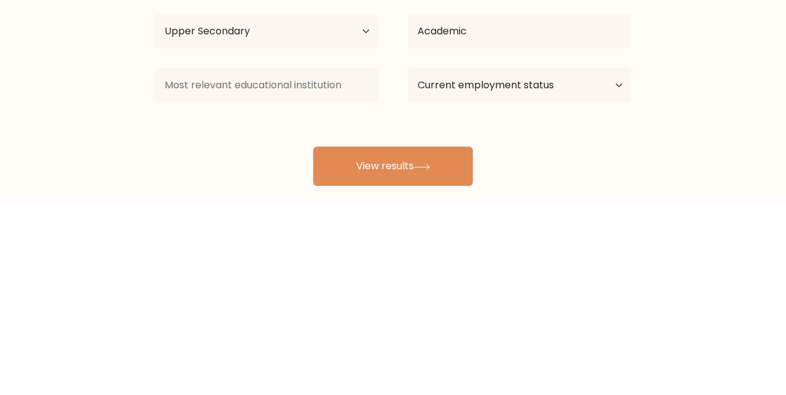
click at [350, 302] on div "Rajdeep Mal Age Under 18 years old 18-24 years old 25-34 years old 35-44 years …" at bounding box center [392, 243] width 491 height 270
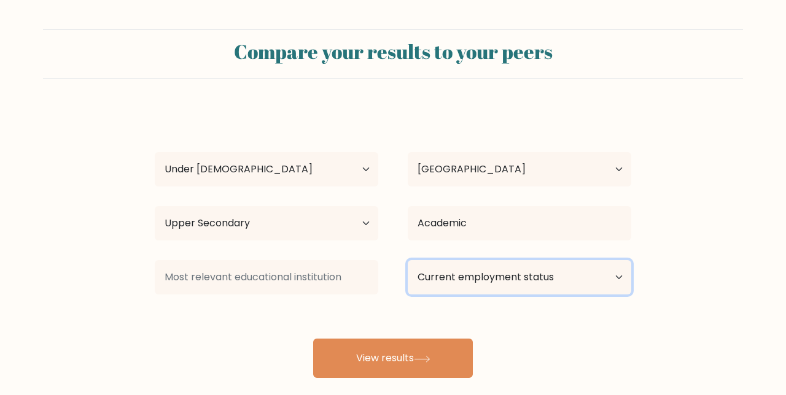
click at [621, 275] on select "Current employment status Employed Student Retired Other / prefer not to answer" at bounding box center [519, 277] width 223 height 34
select select "student"
click at [408, 260] on select "Current employment status Employed Student Retired Other / prefer not to answer" at bounding box center [519, 277] width 223 height 34
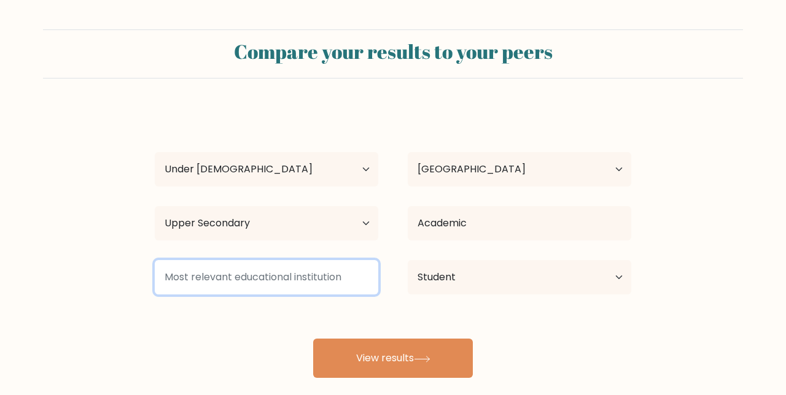
click at [347, 279] on input at bounding box center [266, 277] width 223 height 34
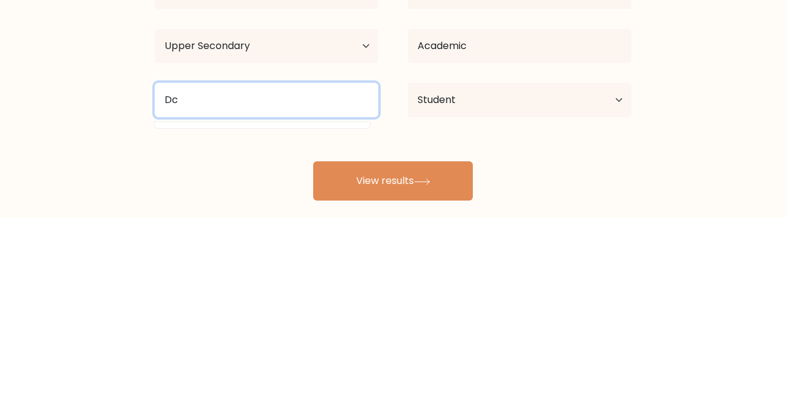
type input "D"
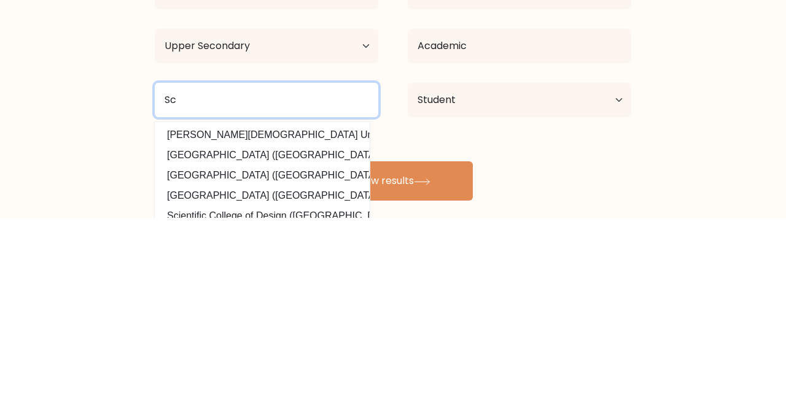
type input "S"
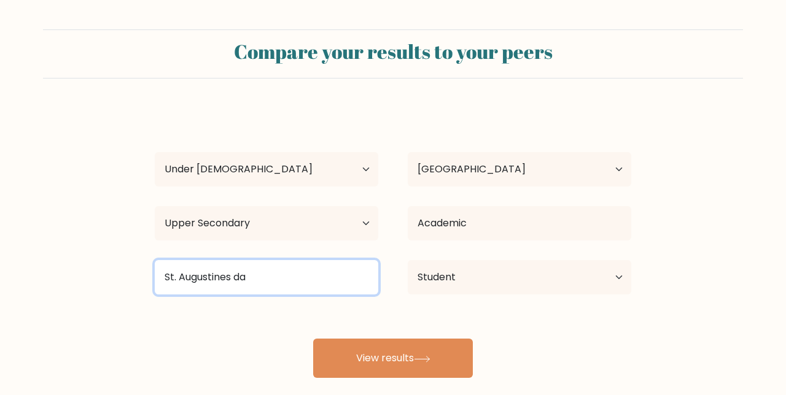
click at [322, 284] on input "St. Augustines da" at bounding box center [266, 277] width 223 height 34
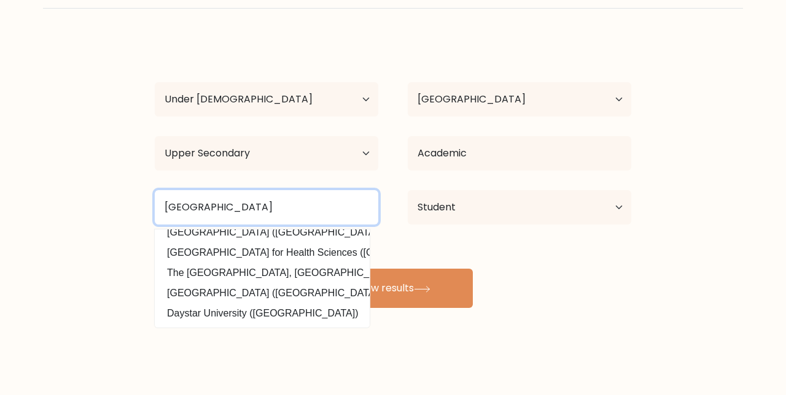
scroll to position [110, 0]
type input "St. Augustine day school"
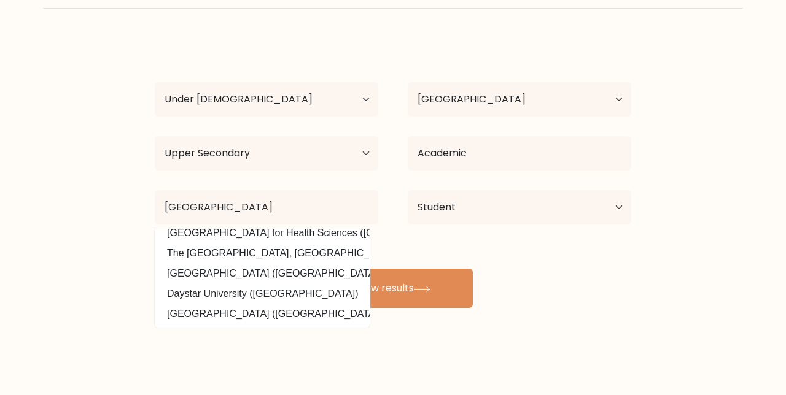
click at [459, 301] on button "View results" at bounding box center [393, 288] width 160 height 39
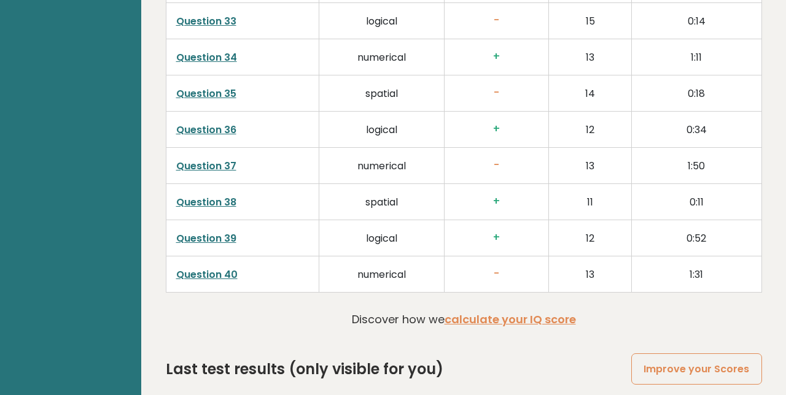
scroll to position [3127, 0]
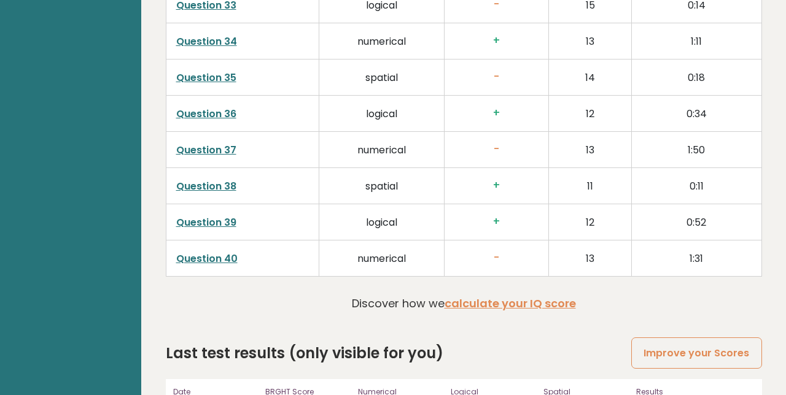
click at [554, 311] on link "calculate your IQ score" at bounding box center [509, 303] width 131 height 15
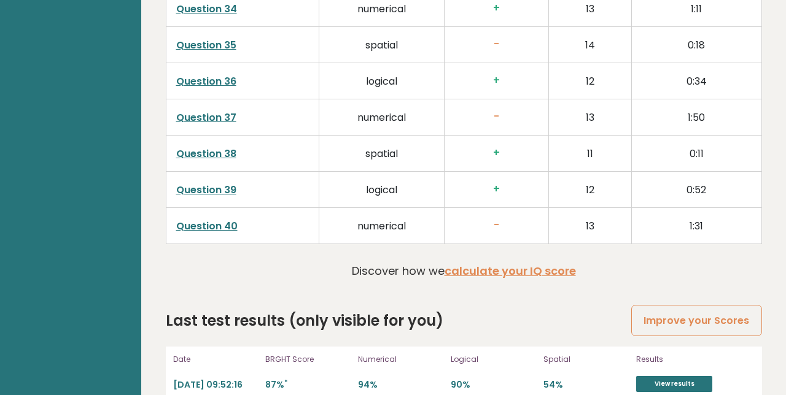
scroll to position [3179, 0]
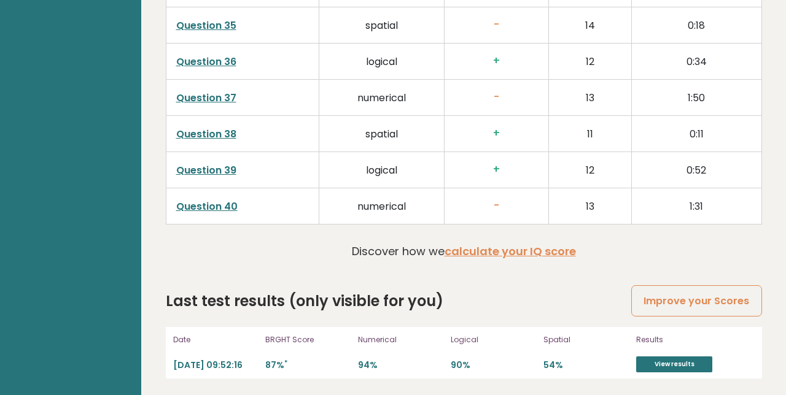
click at [672, 316] on link "Improve your Scores" at bounding box center [696, 300] width 130 height 31
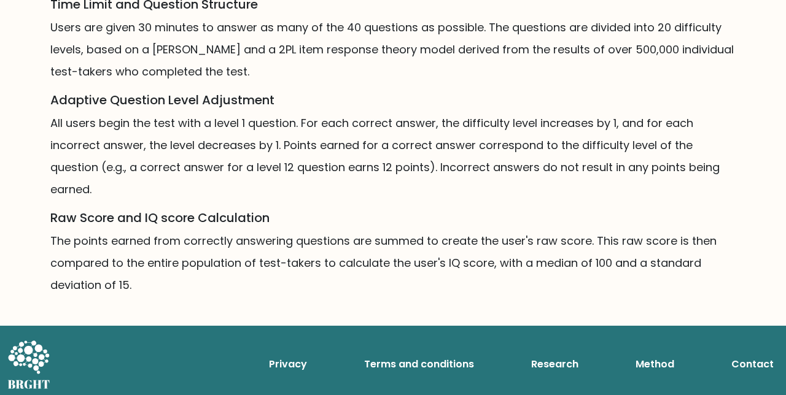
scroll to position [918, 0]
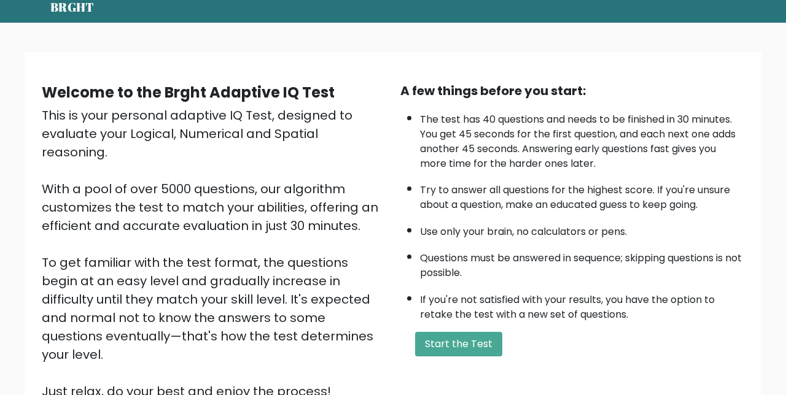
scroll to position [50, 0]
